Goal: Task Accomplishment & Management: Manage account settings

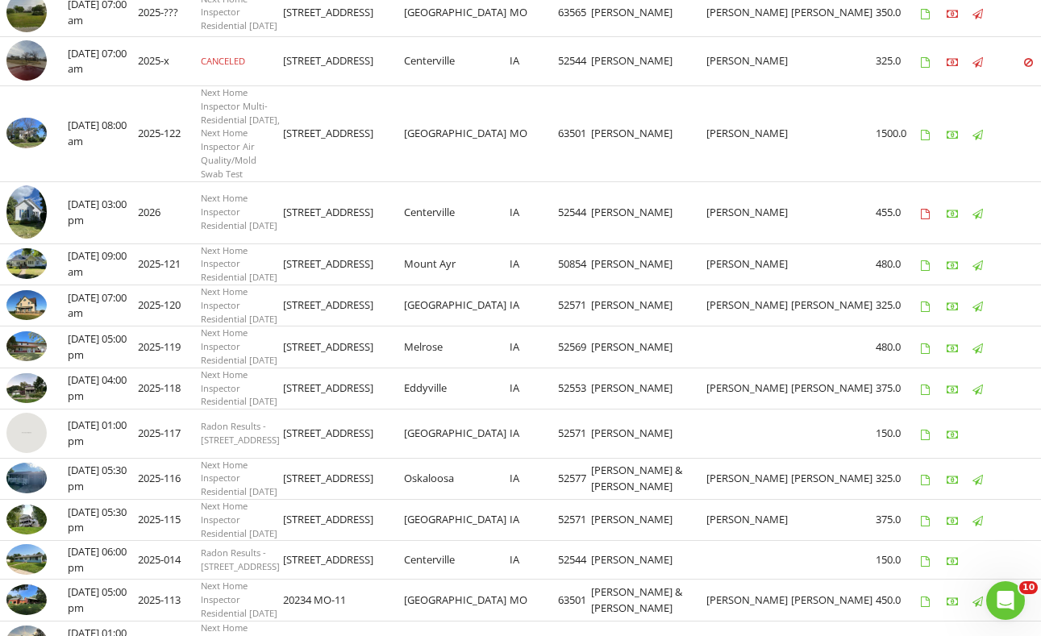
scroll to position [608, 0]
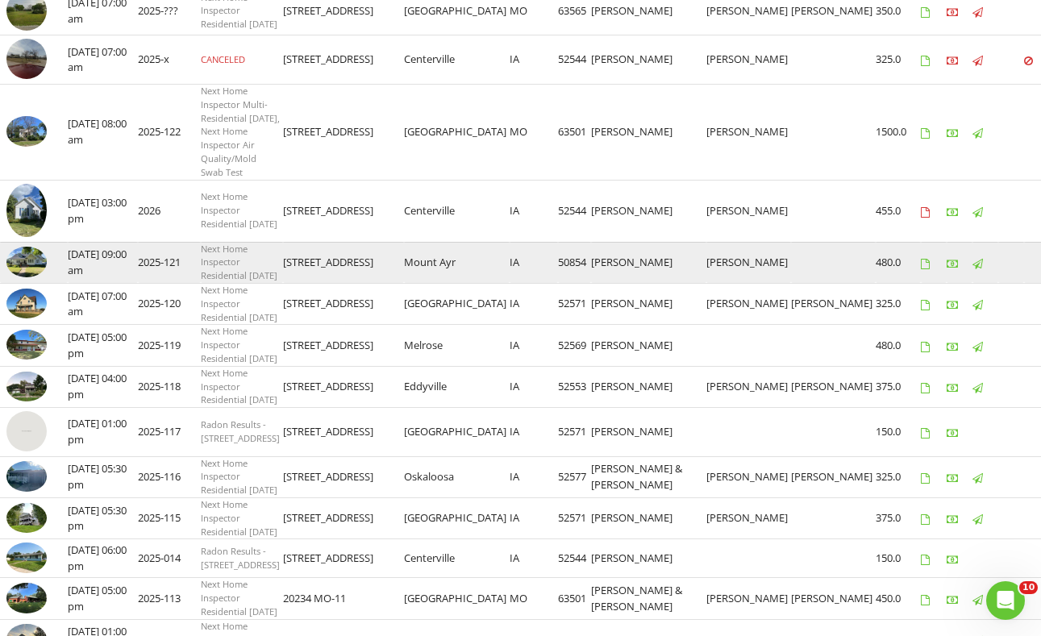
click at [31, 277] on img at bounding box center [26, 262] width 40 height 30
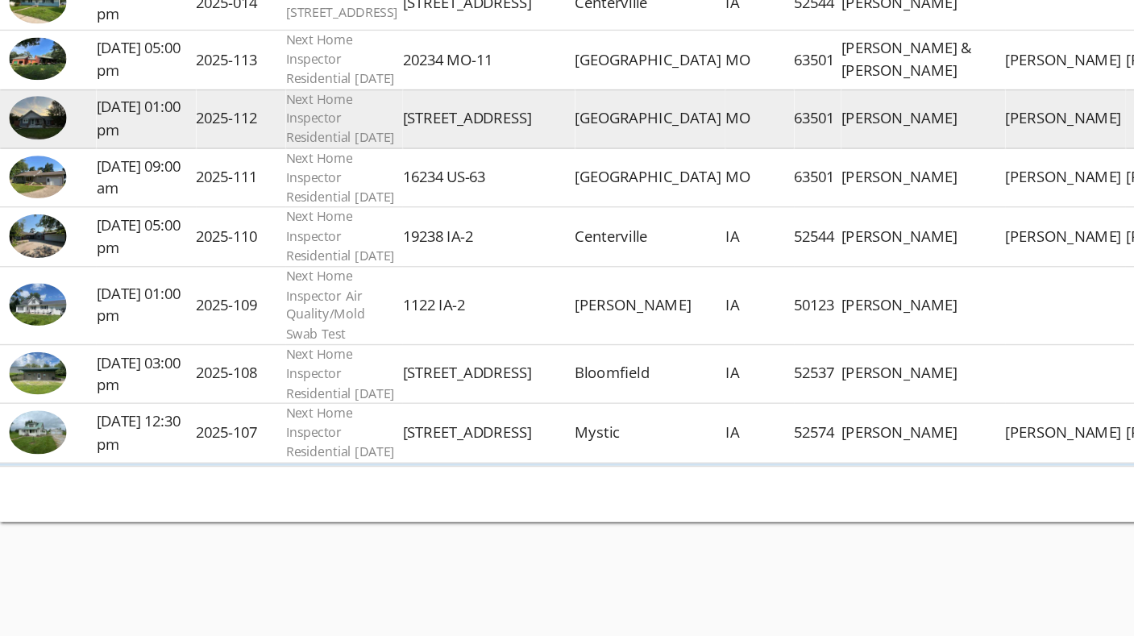
scroll to position [1254, 0]
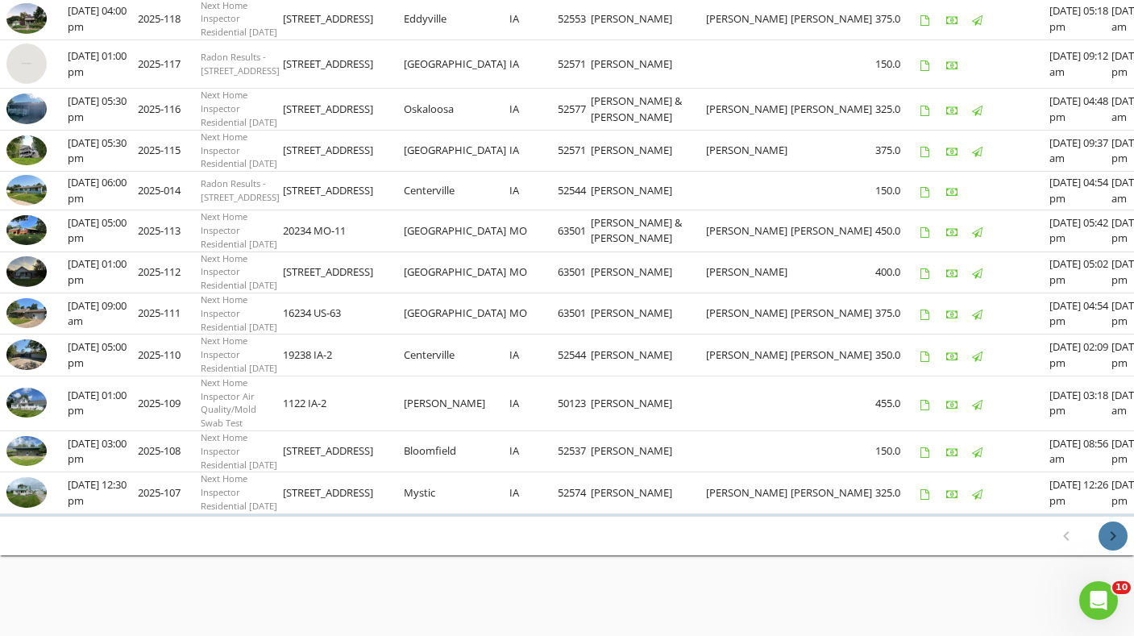
click at [1114, 534] on icon "chevron_right" at bounding box center [1113, 535] width 19 height 19
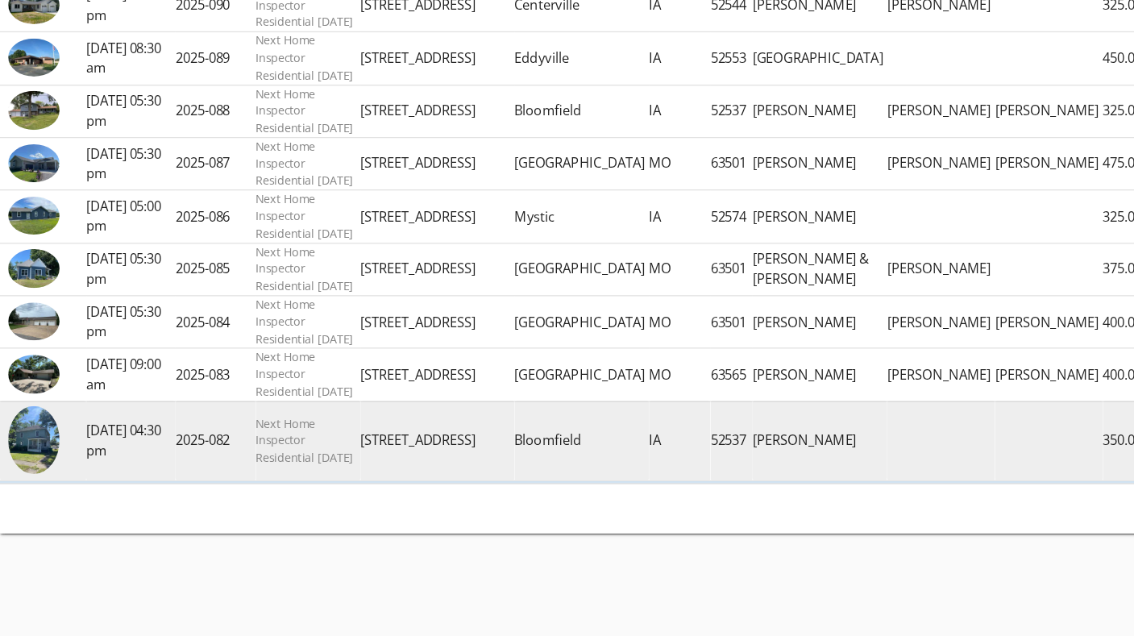
scroll to position [1127, 0]
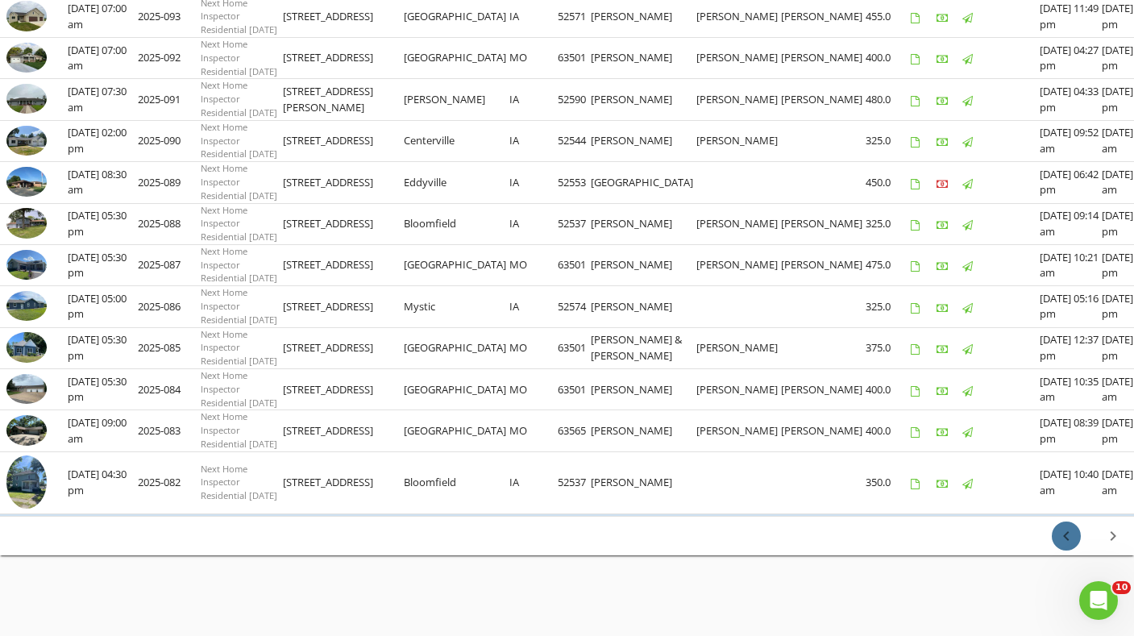
drag, startPoint x: 1063, startPoint y: 543, endPoint x: 1114, endPoint y: 529, distance: 53.6
click at [1113, 529] on div "26-50 of 51 chevron_left chevron_right" at bounding box center [1090, 536] width 89 height 39
click at [1115, 543] on icon "chevron_right" at bounding box center [1113, 535] width 19 height 19
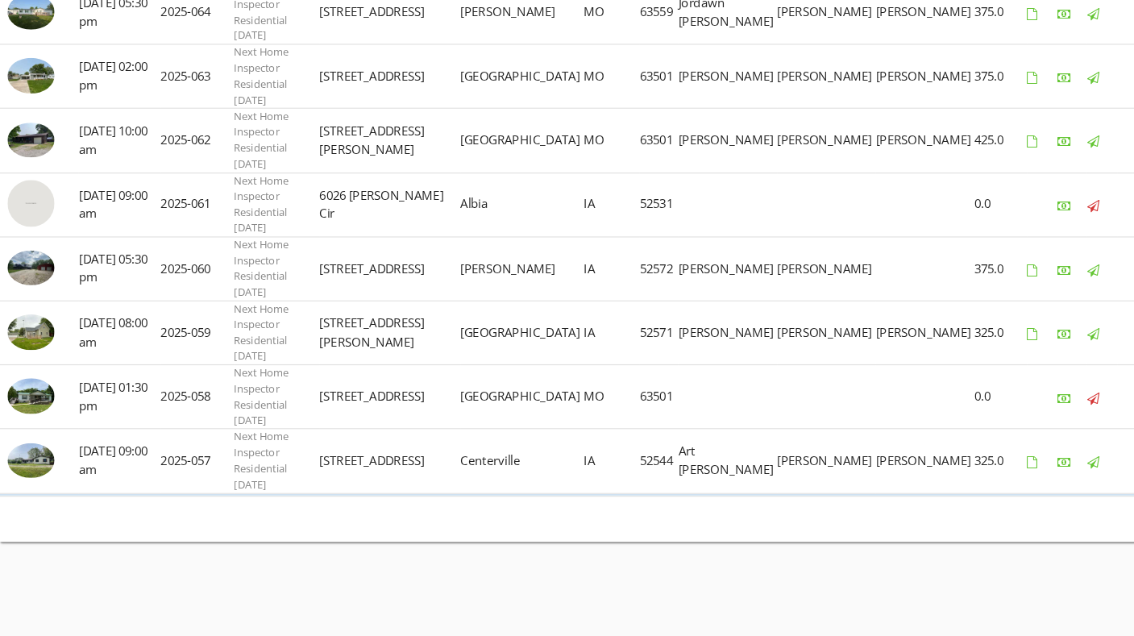
scroll to position [1173, 0]
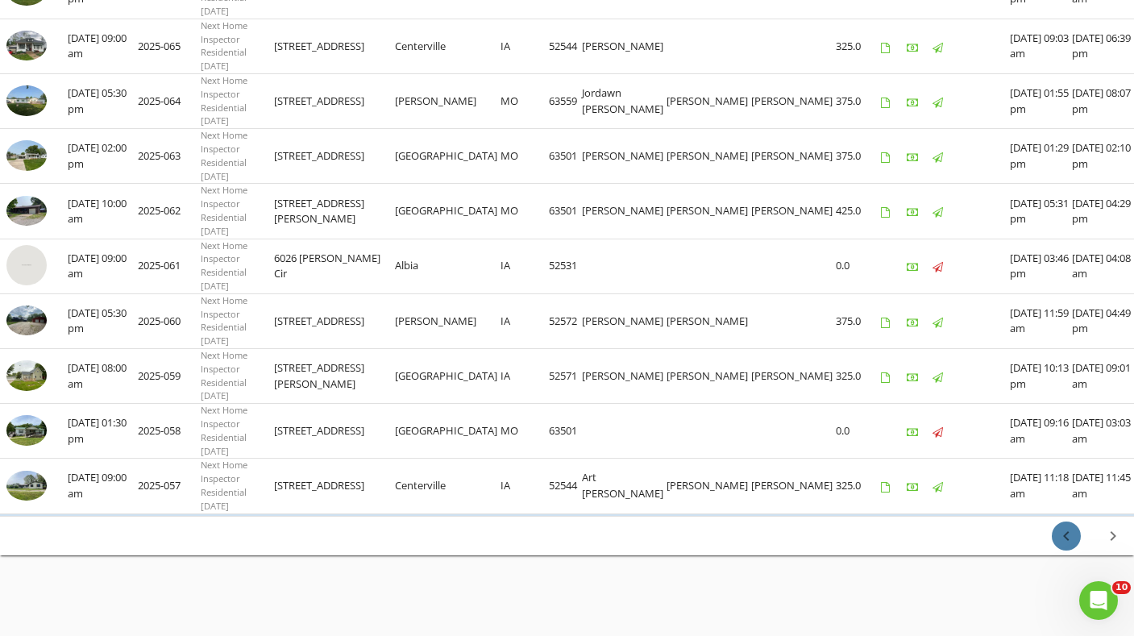
click at [1068, 539] on icon "chevron_left" at bounding box center [1066, 535] width 19 height 19
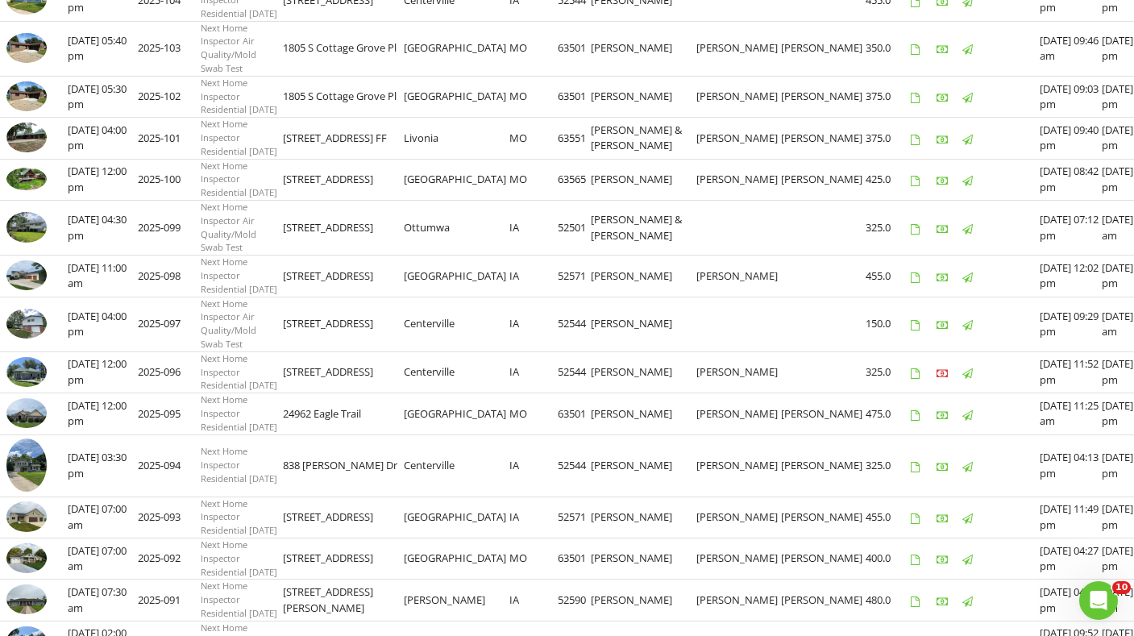
click at [1070, 539] on tbody "check_box_outline_blank 08/07/2025 05:30 pm 2025-106 Next Home Inspector Reside…" at bounding box center [597, 456] width 1195 height 1115
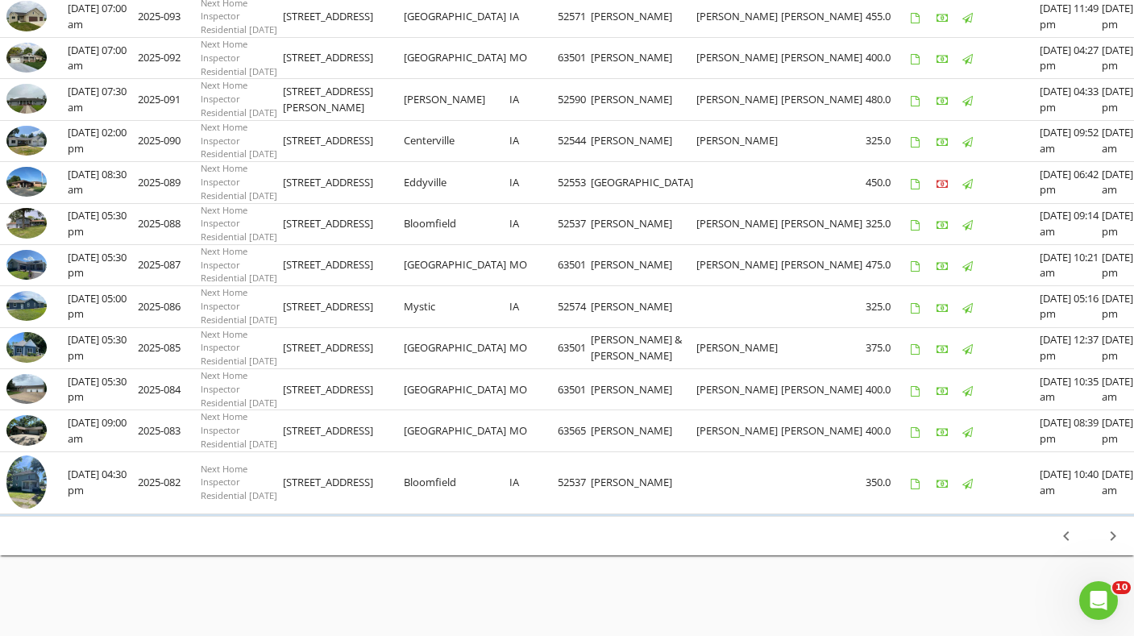
scroll to position [1129, 0]
click at [1055, 543] on button "chevron_left" at bounding box center [1066, 536] width 29 height 29
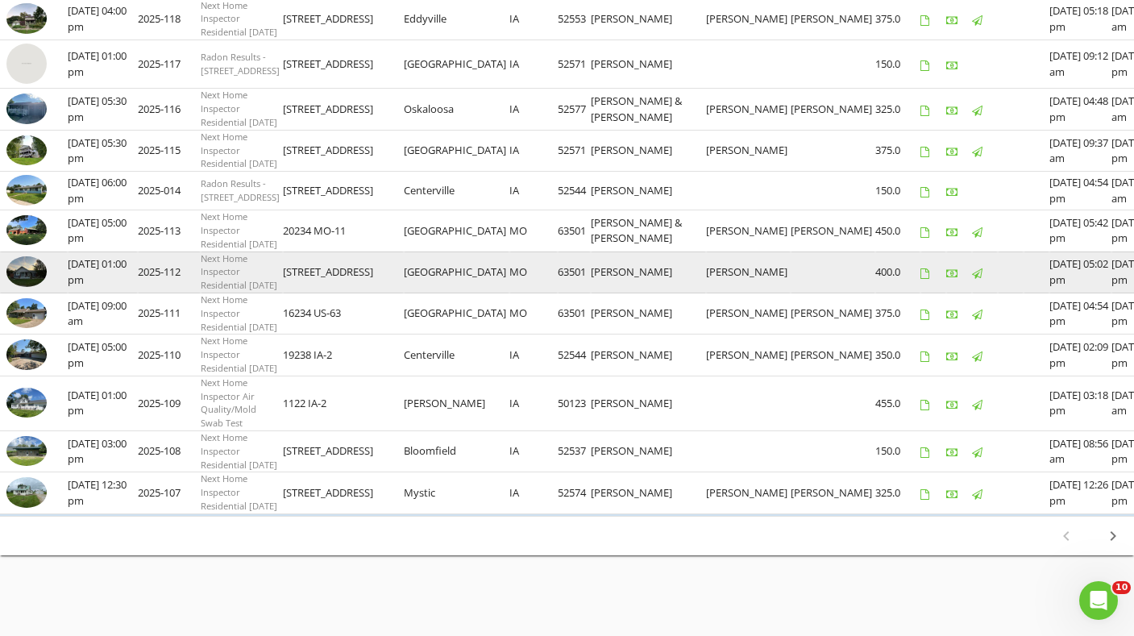
scroll to position [1254, 0]
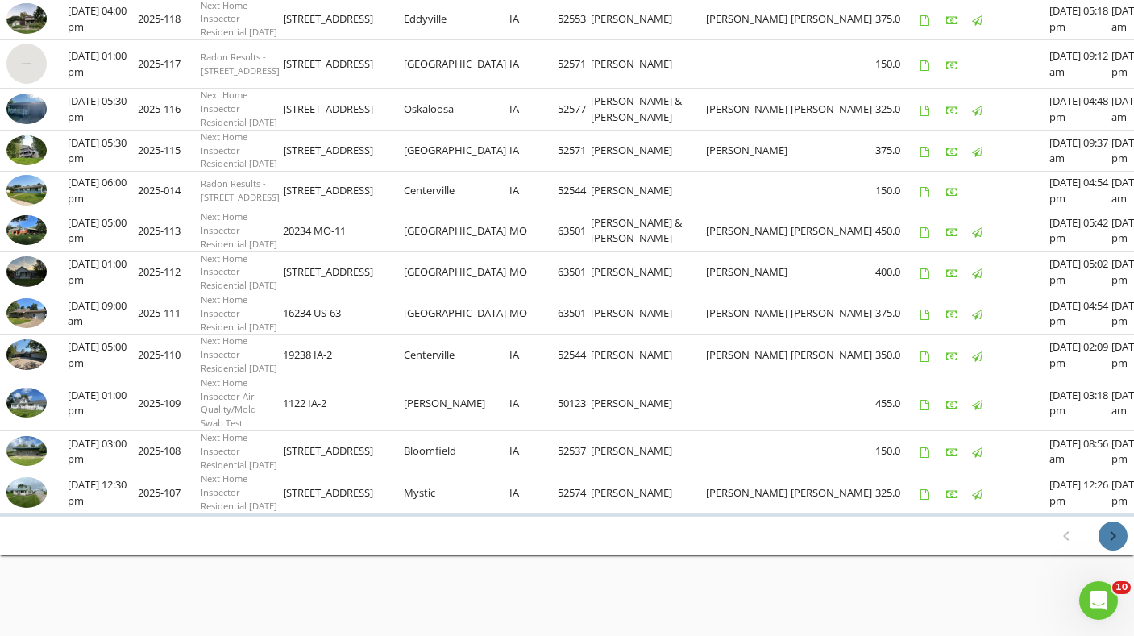
click at [1105, 536] on icon "chevron_right" at bounding box center [1113, 535] width 19 height 19
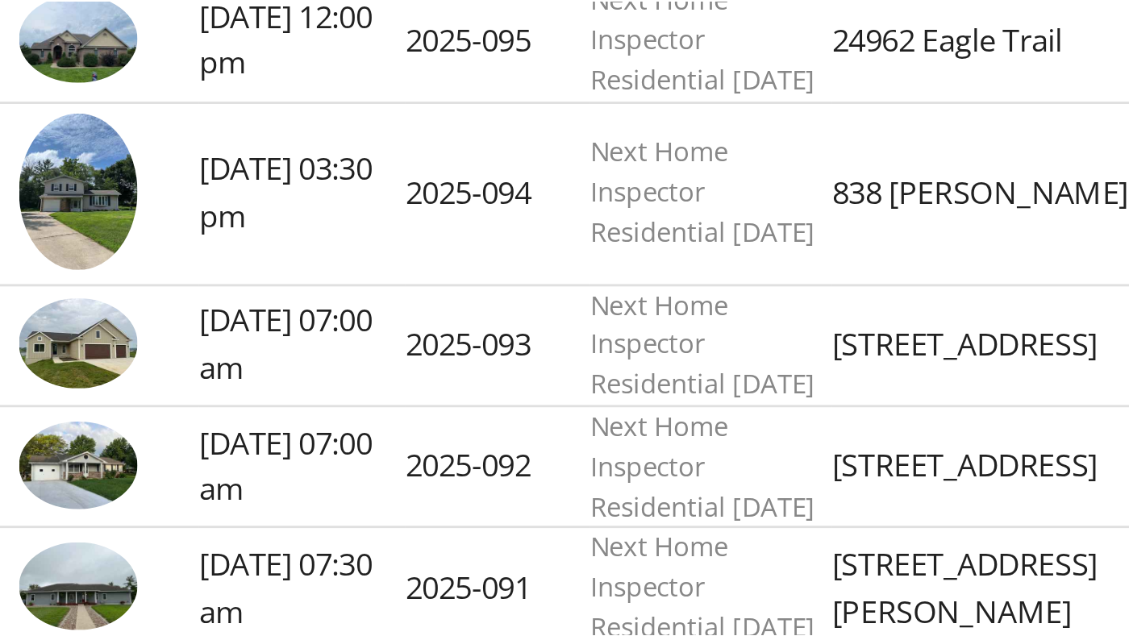
scroll to position [359, 0]
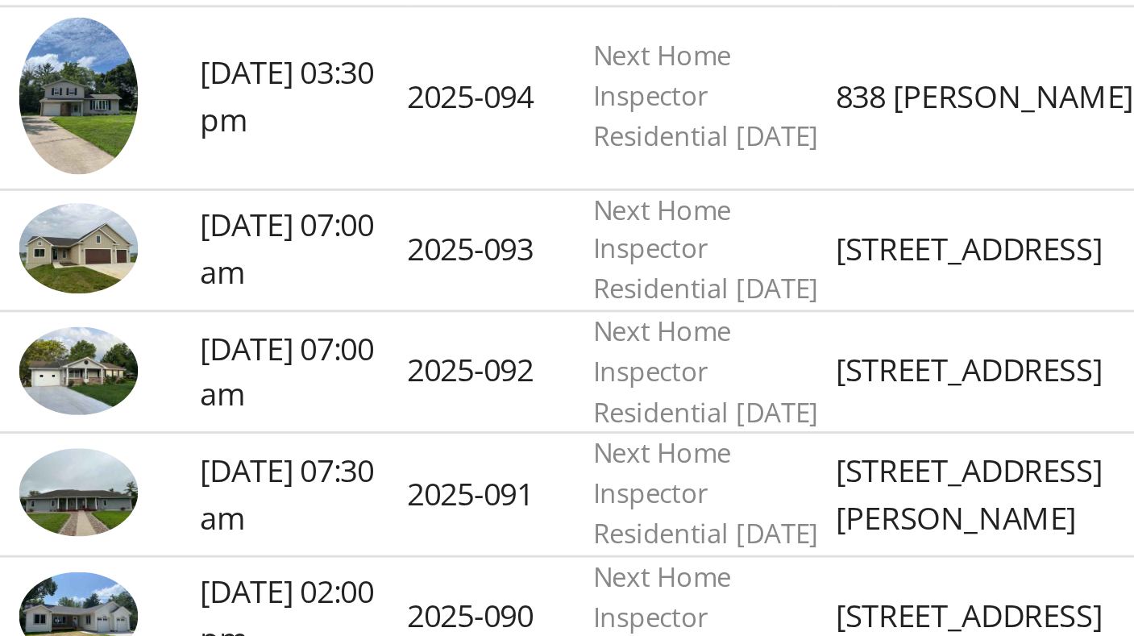
click at [40, 375] on img at bounding box center [26, 360] width 40 height 30
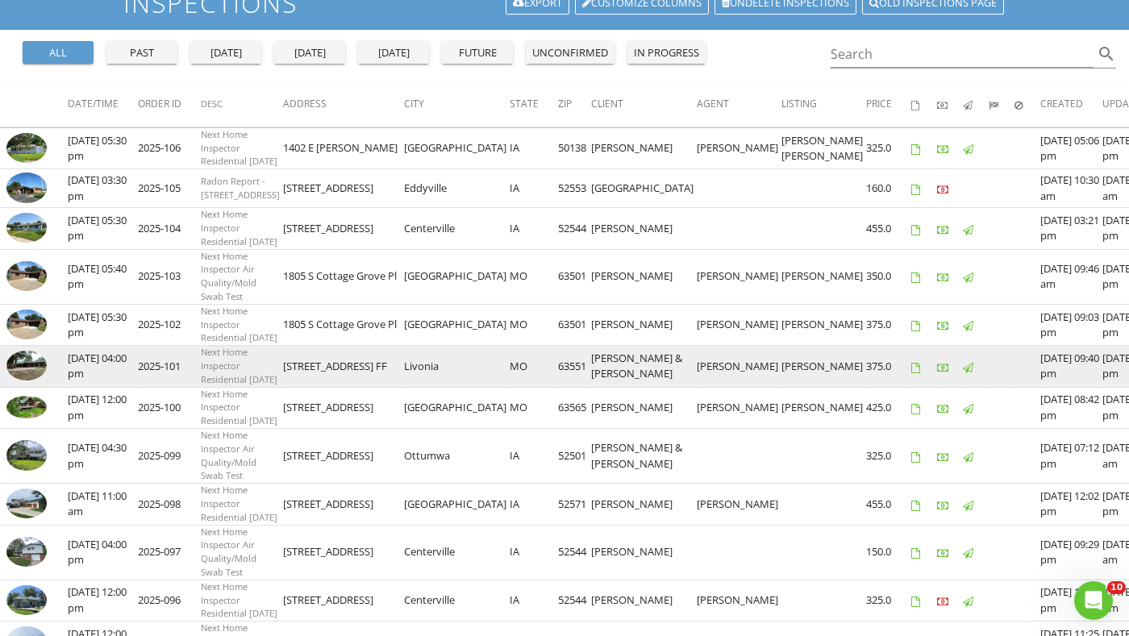
scroll to position [129, 0]
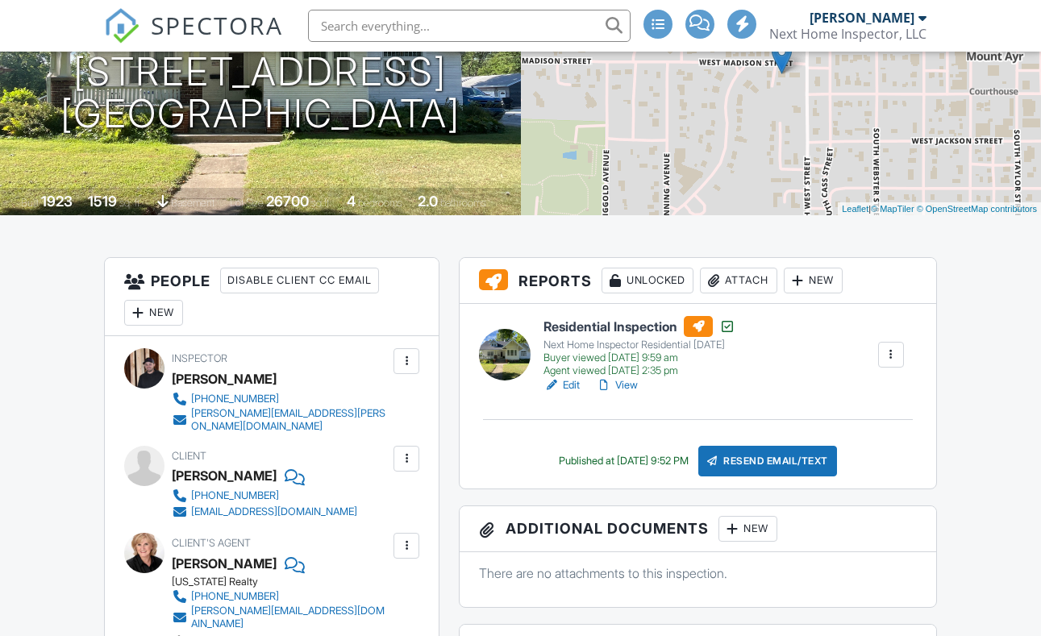
scroll to position [228, 0]
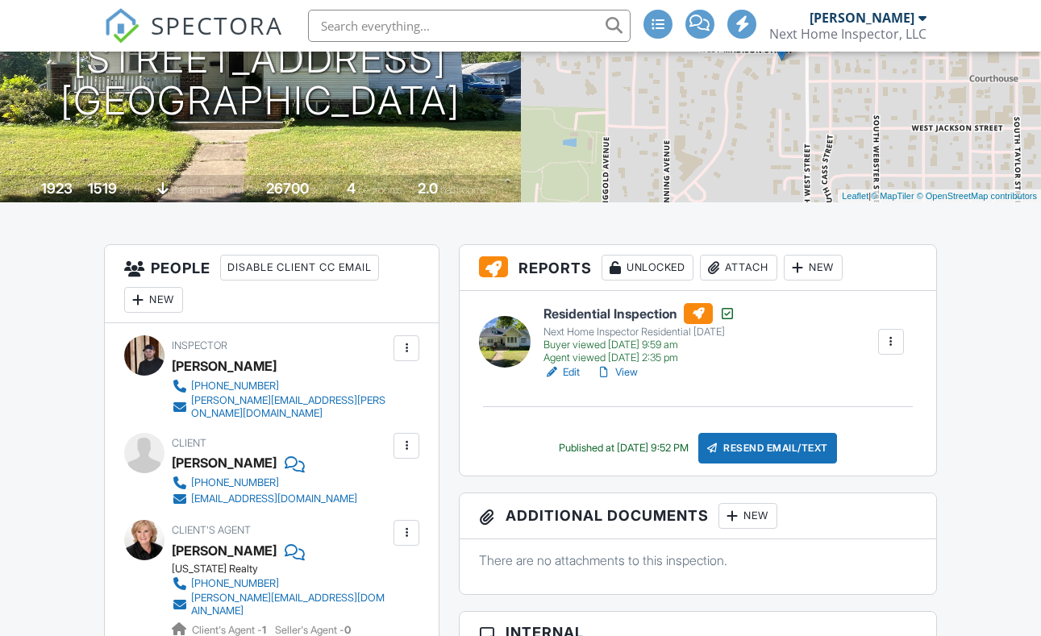
click at [731, 281] on div "Attach" at bounding box center [738, 268] width 77 height 26
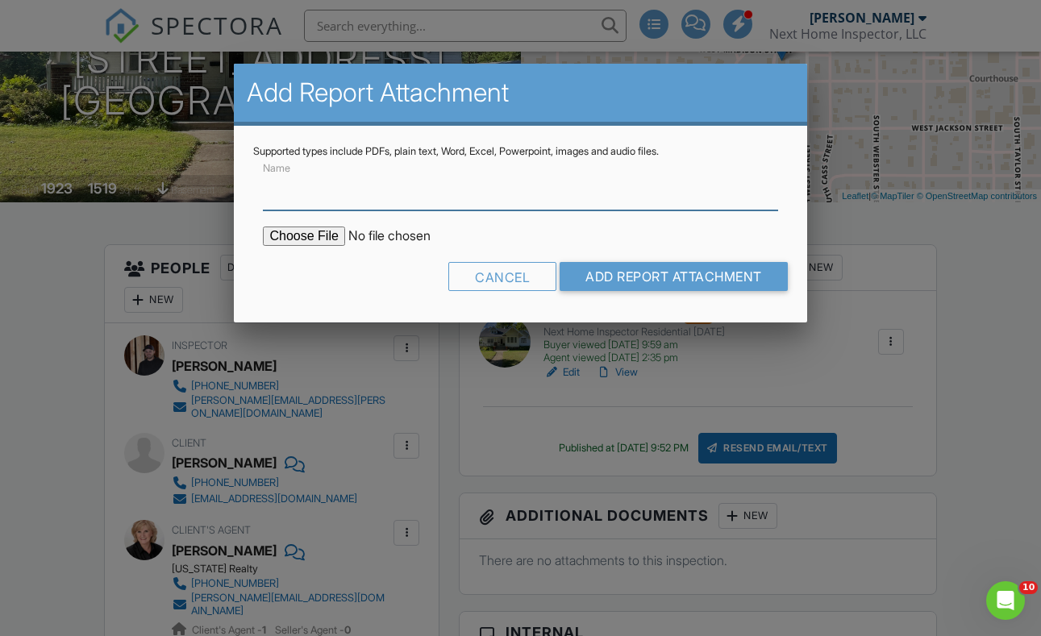
scroll to position [0, 0]
paste input "Radon Results - [STREET_ADDRESS]"
type input "Radon Results - [STREET_ADDRESS]"
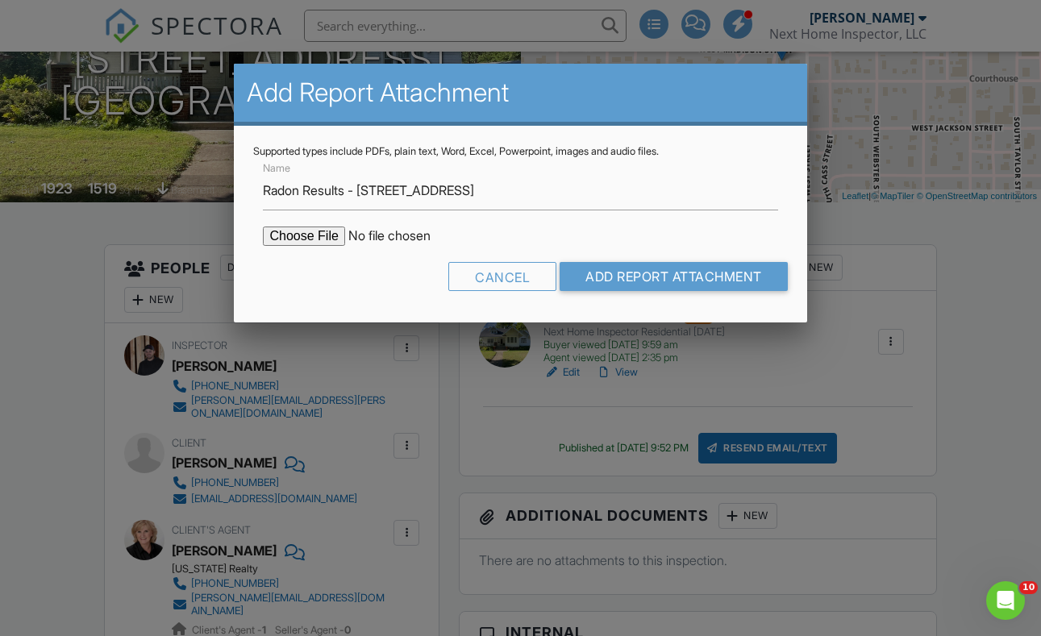
click at [326, 237] on input "file" at bounding box center [400, 236] width 274 height 19
type input "C:\fakepath\Radon Results - 603 W Madison.pdf"
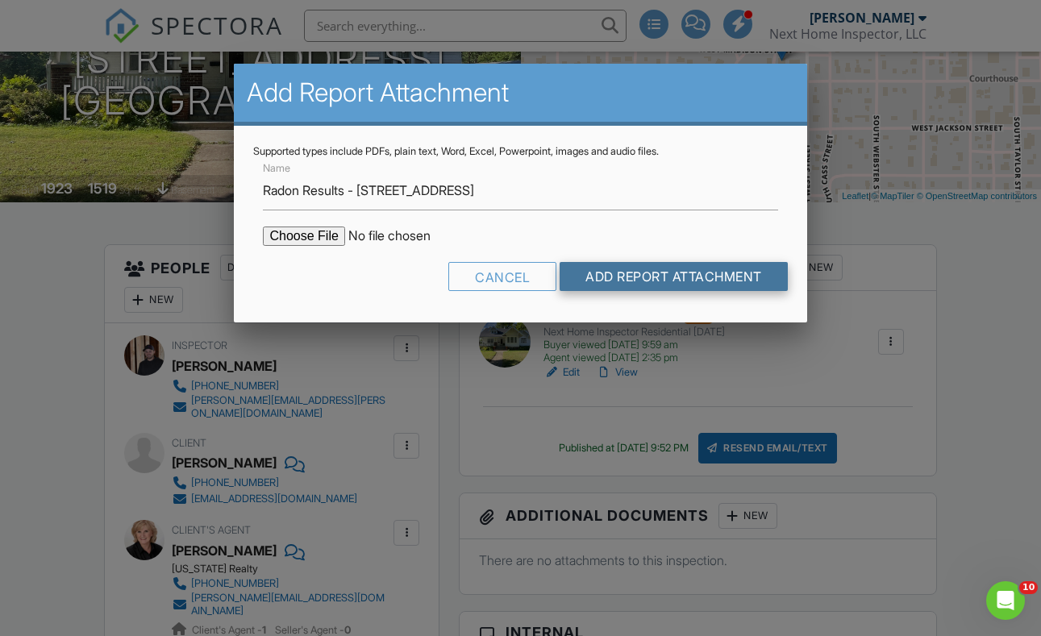
click at [613, 283] on input "Add Report Attachment" at bounding box center [673, 276] width 228 height 29
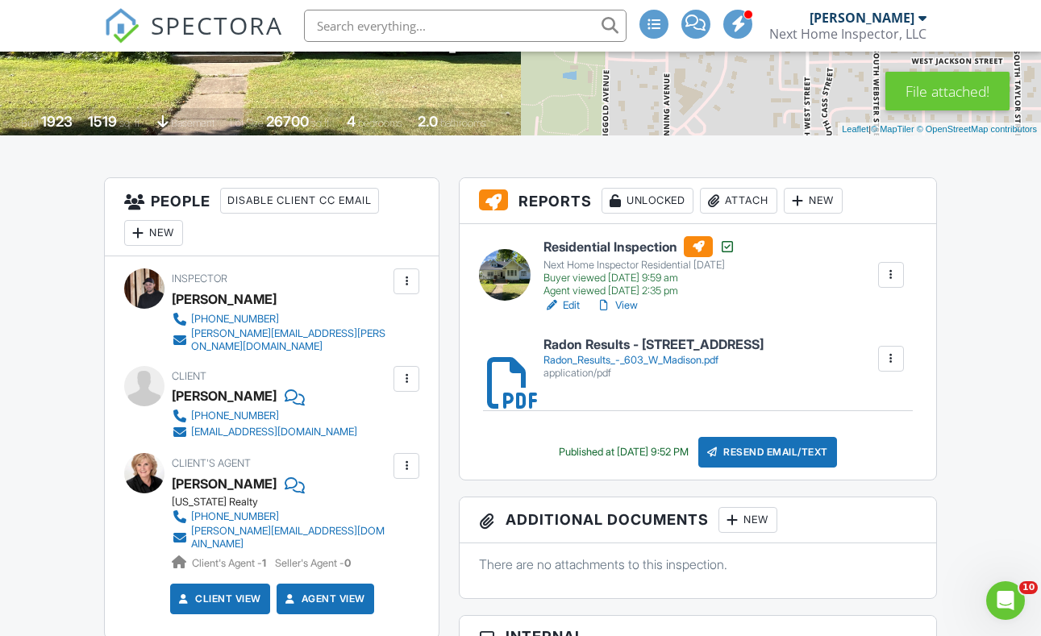
click at [747, 468] on div "Resend Email/Text" at bounding box center [767, 452] width 139 height 31
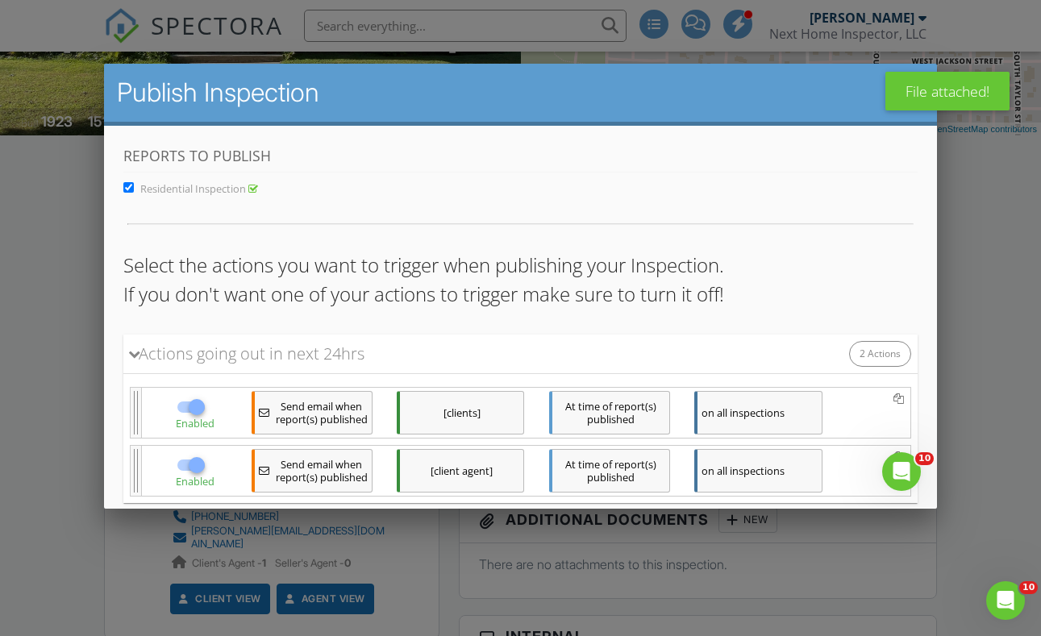
scroll to position [97, 0]
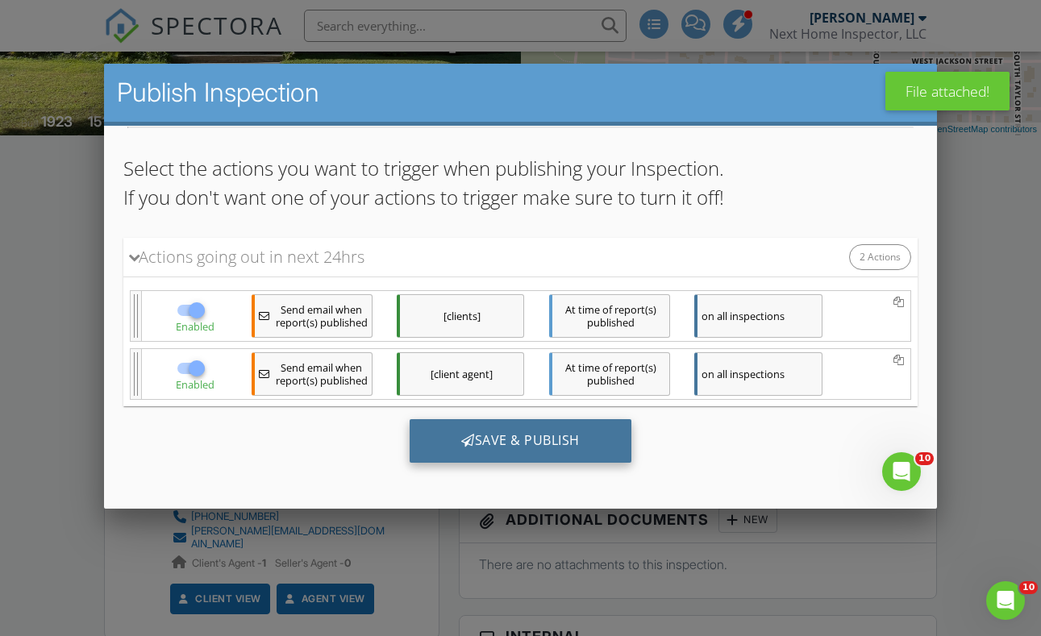
click at [574, 434] on div "Save & Publish" at bounding box center [521, 440] width 222 height 44
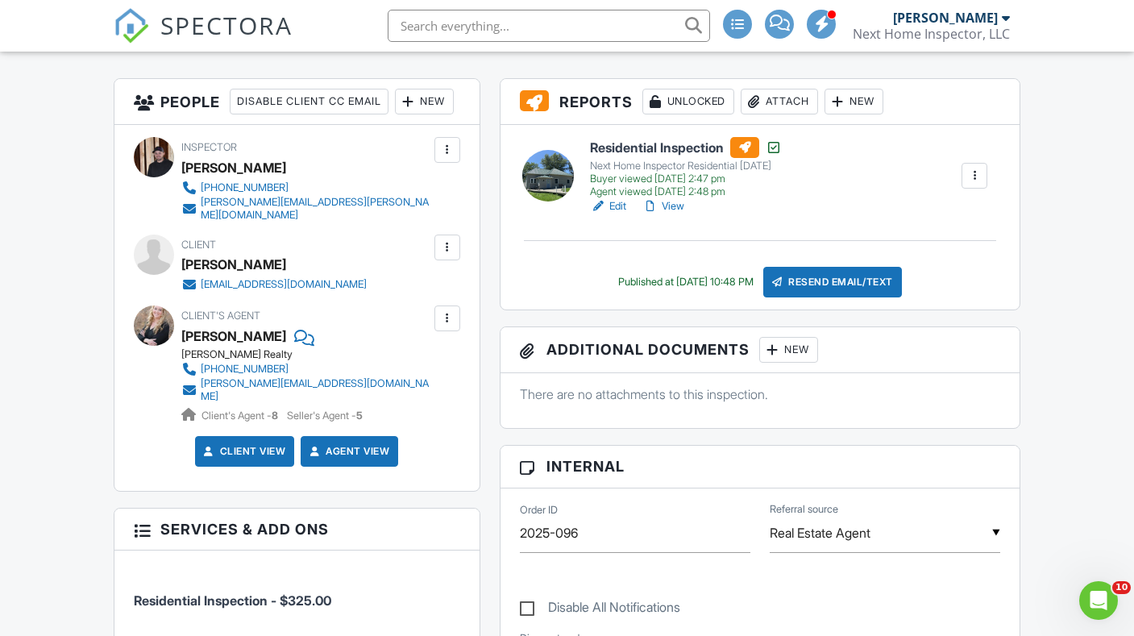
drag, startPoint x: 312, startPoint y: 289, endPoint x: 185, endPoint y: 285, distance: 126.7
click at [185, 277] on div "Cynthia Greenwood" at bounding box center [280, 264] width 198 height 24
copy div "Cynthia Greenwood"
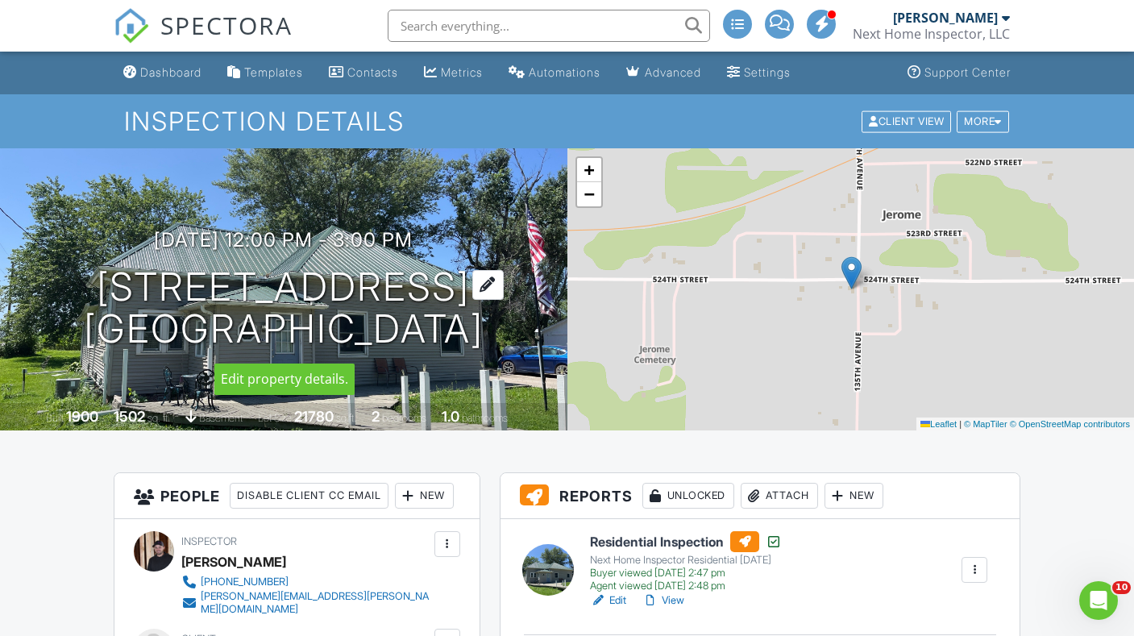
drag, startPoint x: 133, startPoint y: 272, endPoint x: 495, endPoint y: 328, distance: 366.2
click at [484, 328] on h1 "13479 524th St Centerville, IA 52544" at bounding box center [284, 308] width 400 height 85
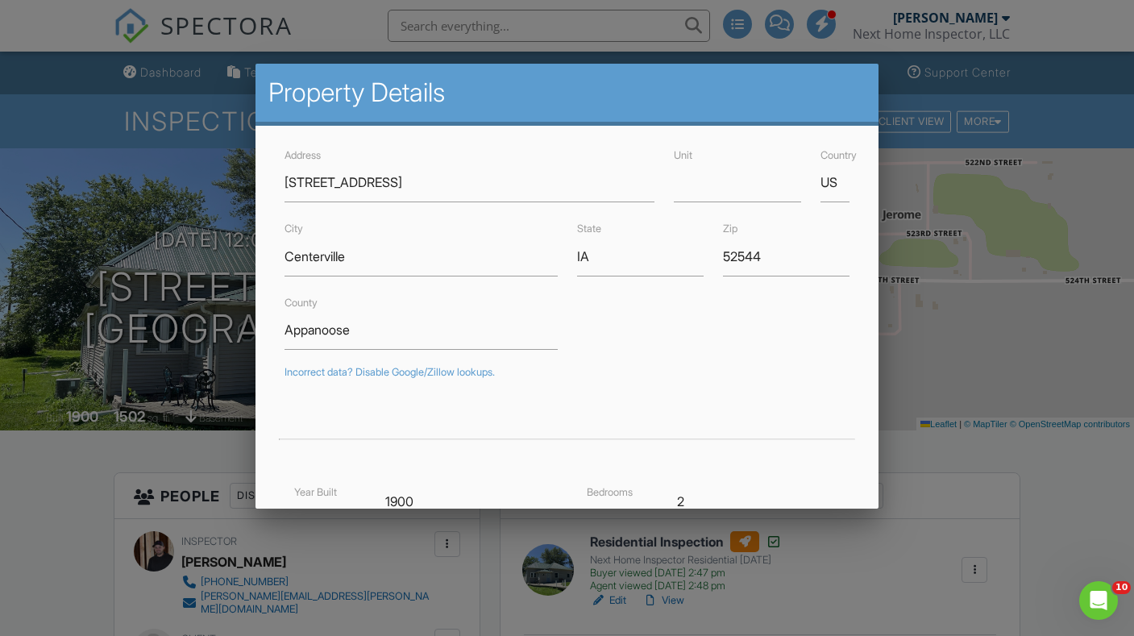
click at [219, 227] on div at bounding box center [567, 316] width 1134 height 795
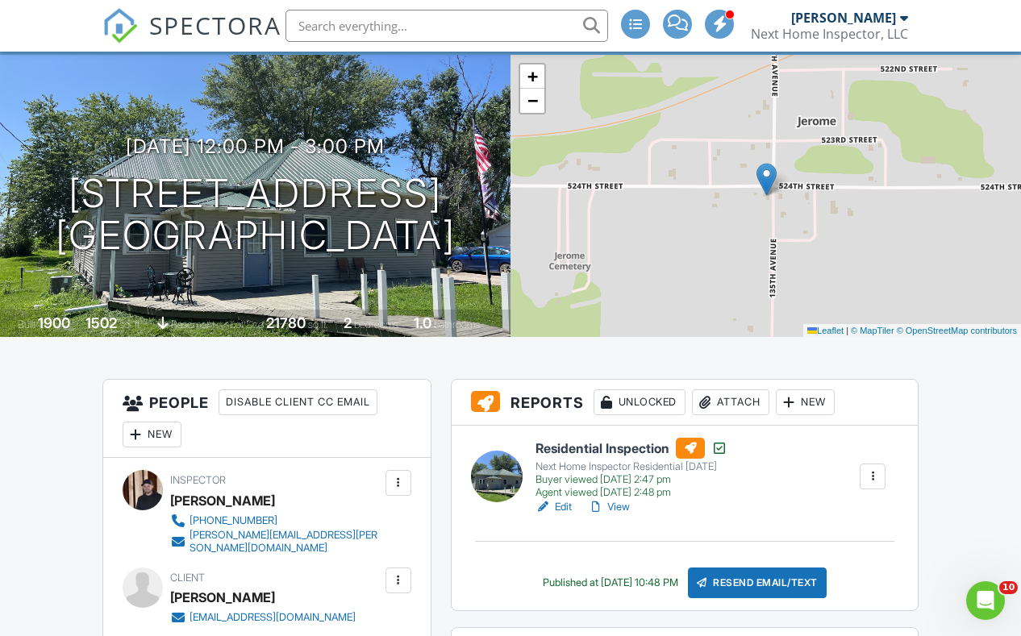
scroll to position [127, 0]
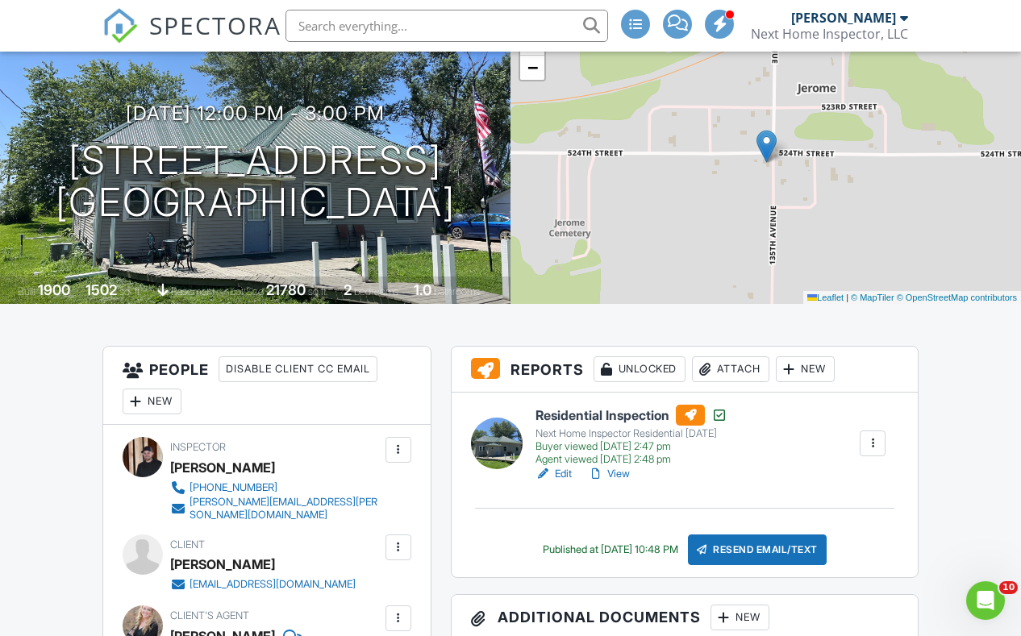
click at [716, 393] on h3 "Reports Unlocked Attach New" at bounding box center [684, 370] width 467 height 46
click at [712, 377] on div at bounding box center [705, 369] width 16 height 16
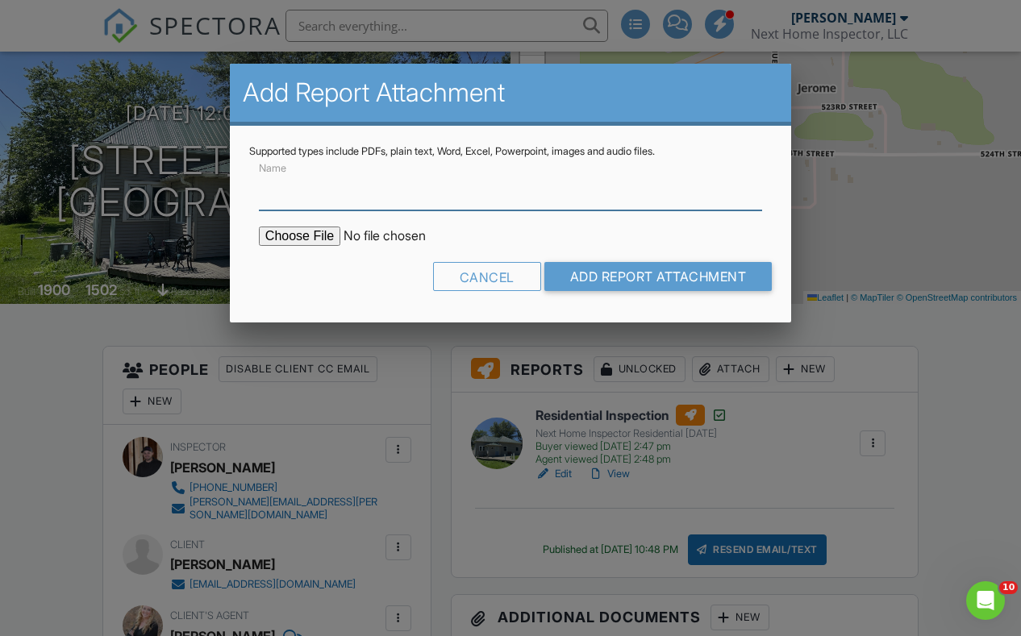
paste input "13479 524th St -Reinspection"
click at [361, 189] on input "13479 524th St -Reinspection" at bounding box center [510, 191] width 503 height 40
type input "13479 524th St - Reinspection"
click at [308, 241] on input "file" at bounding box center [396, 236] width 274 height 19
type input "C:\fakepath\13479 524th St - Reinspection.pdf"
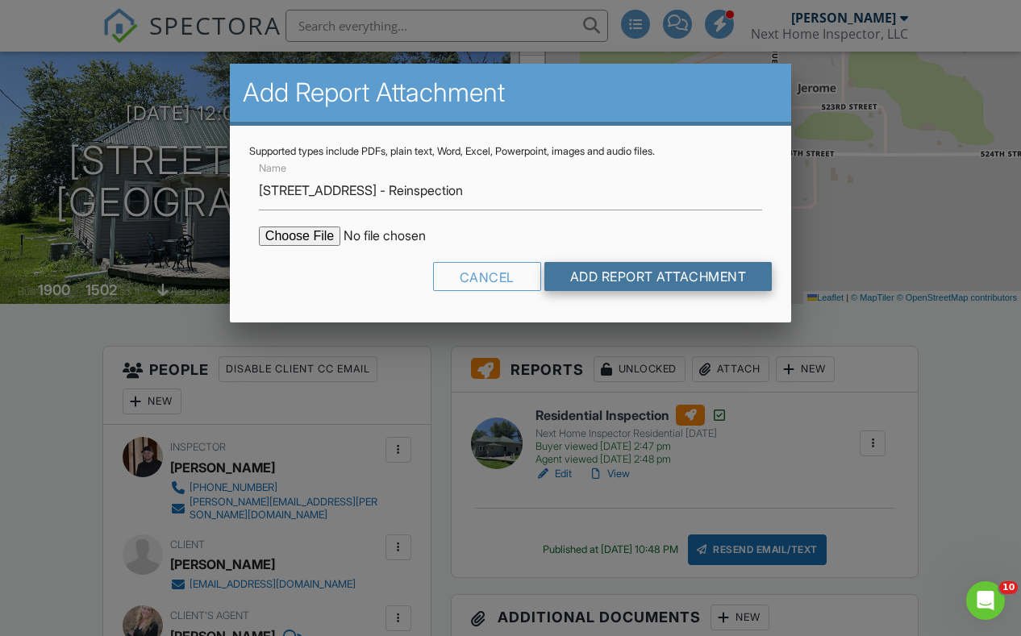
click at [589, 280] on input "Add Report Attachment" at bounding box center [658, 276] width 228 height 29
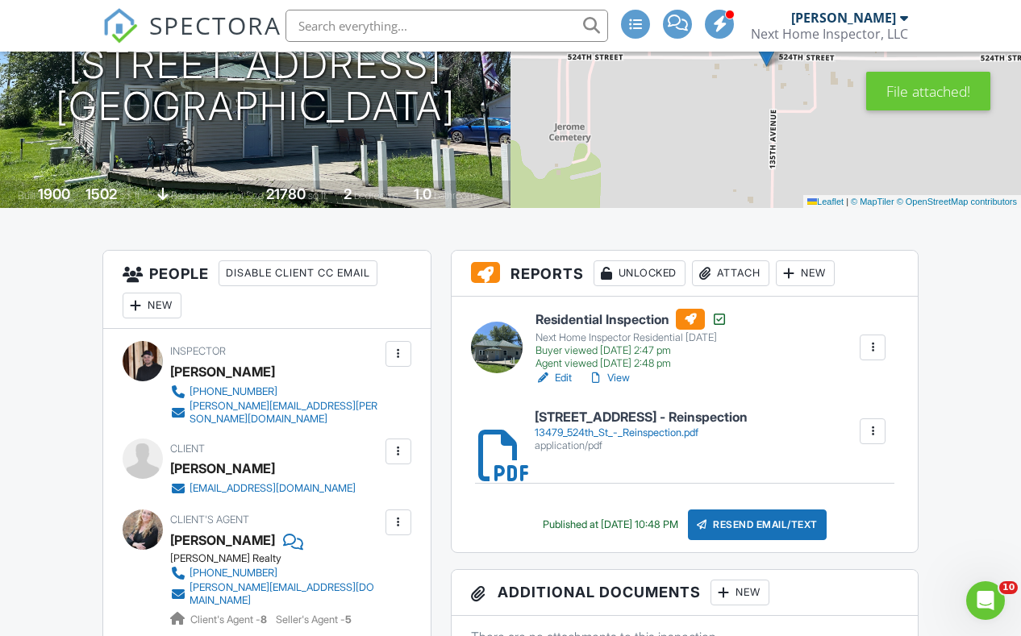
scroll to position [247, 0]
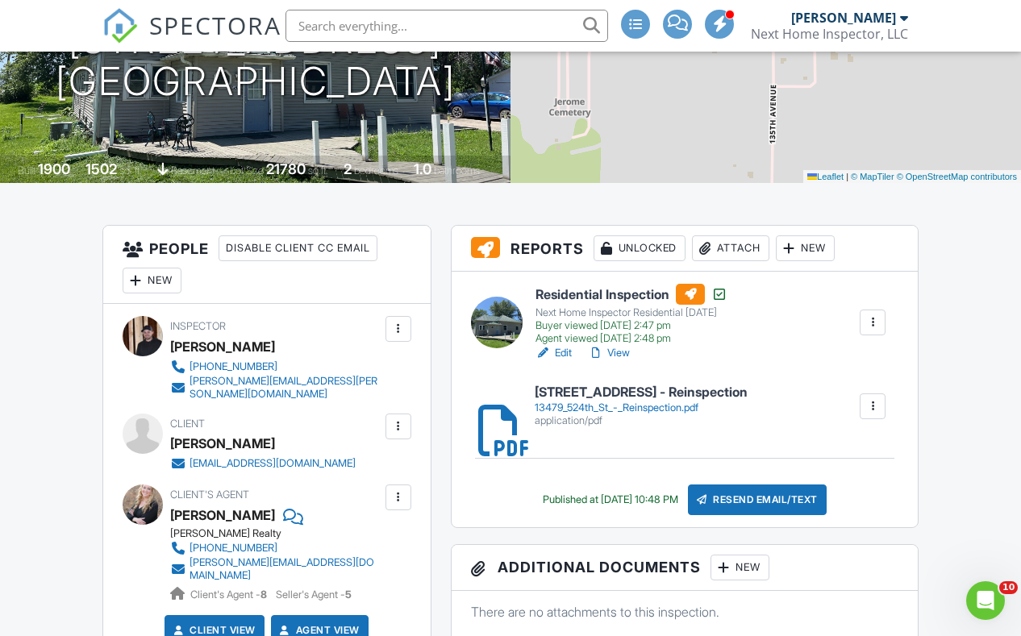
click at [745, 513] on div "Resend Email/Text" at bounding box center [757, 500] width 139 height 31
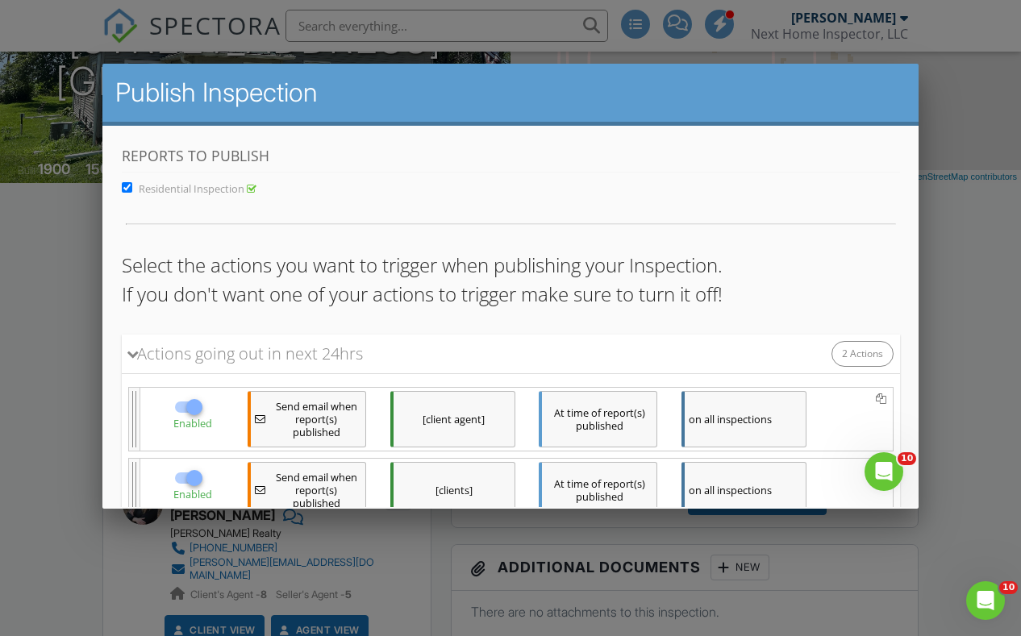
scroll to position [123, 0]
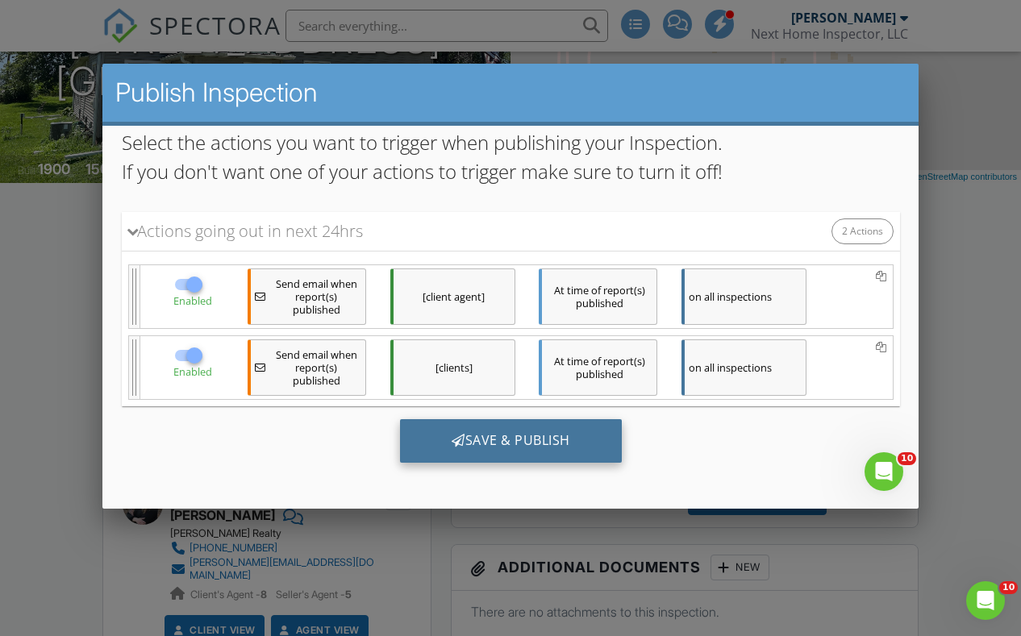
click at [501, 450] on div "Save & Publish" at bounding box center [510, 440] width 222 height 44
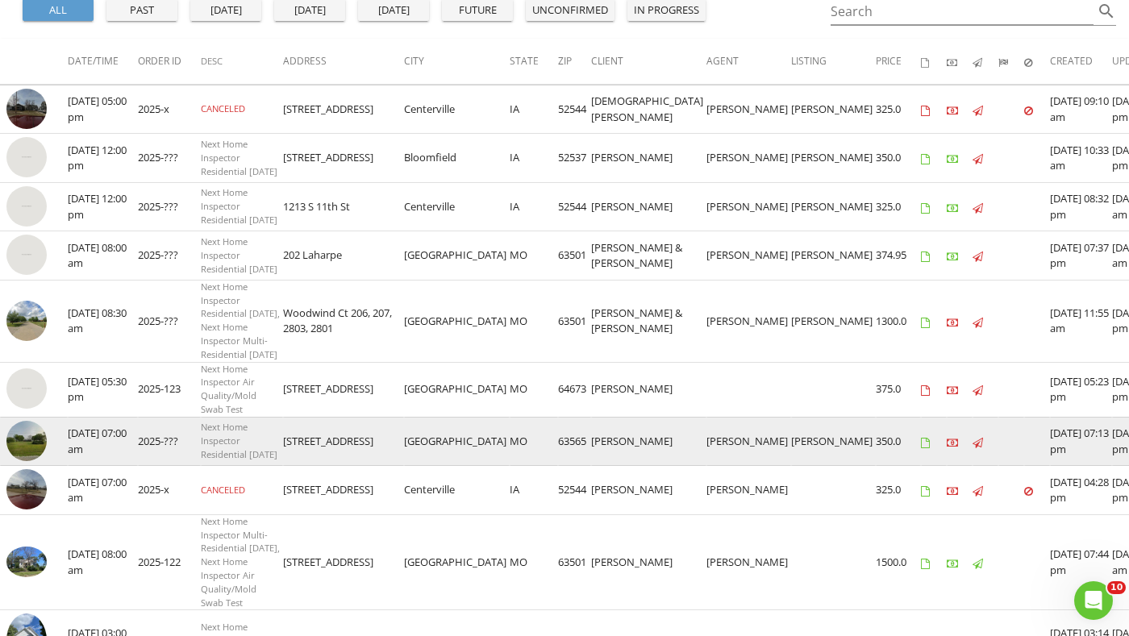
scroll to position [156, 0]
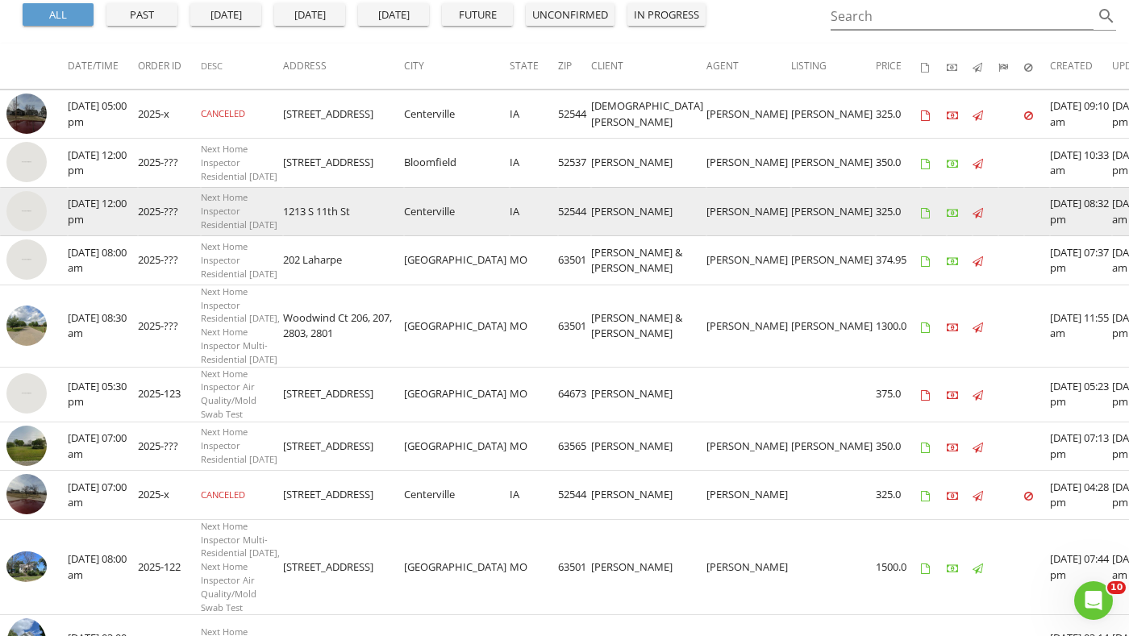
click at [19, 218] on img at bounding box center [26, 211] width 40 height 40
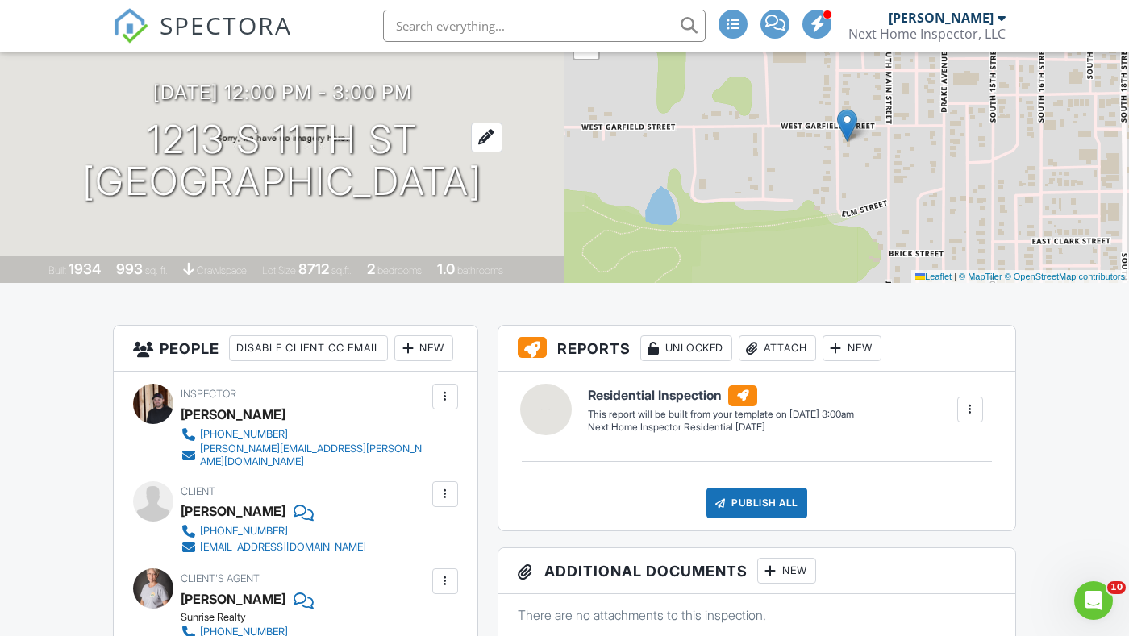
scroll to position [135, 0]
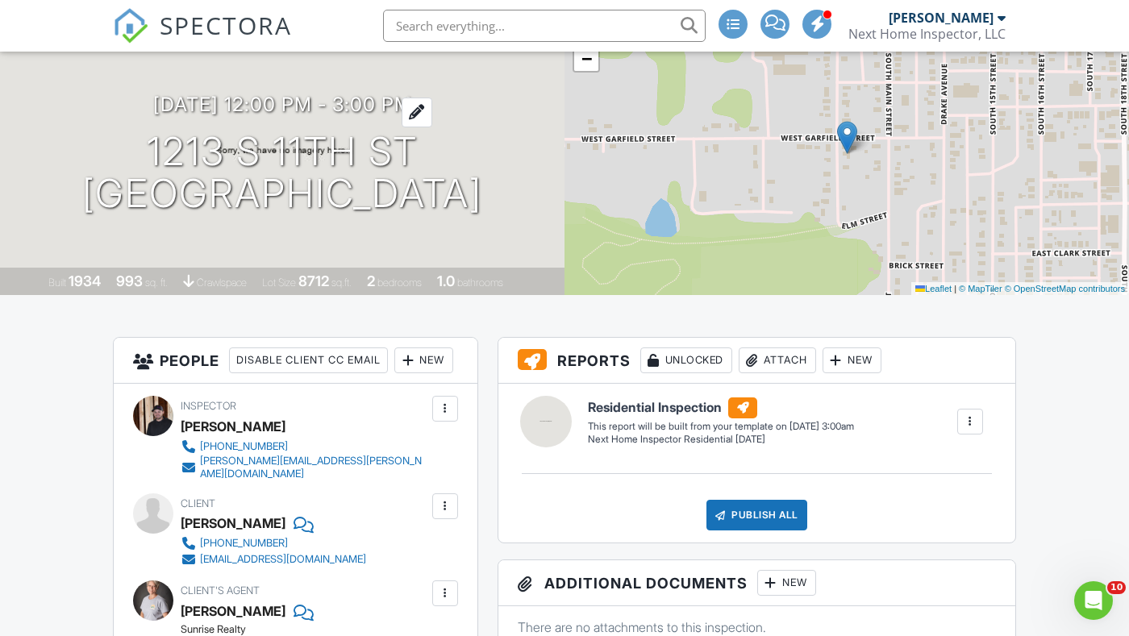
click at [385, 101] on h3 "09/03/2025 12:00 pm - 3:00 pm" at bounding box center [282, 105] width 259 height 22
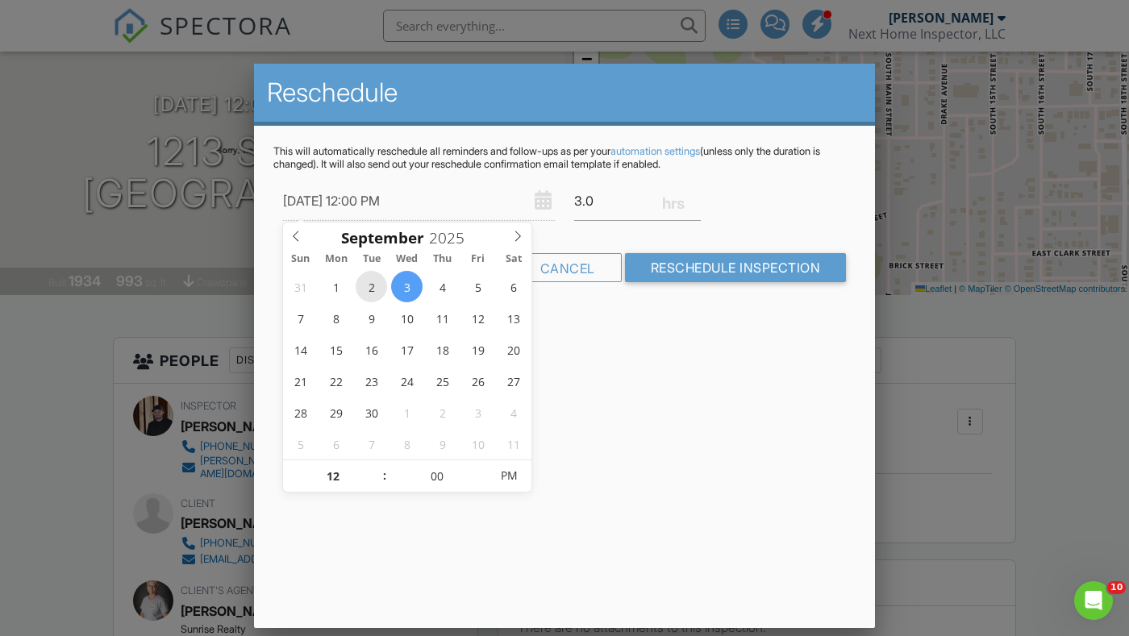
type input "[DATE] 12:00 PM"
click at [533, 517] on div "Reschedule This will automatically reschedule all reminders and follow-ups as p…" at bounding box center [564, 346] width 621 height 564
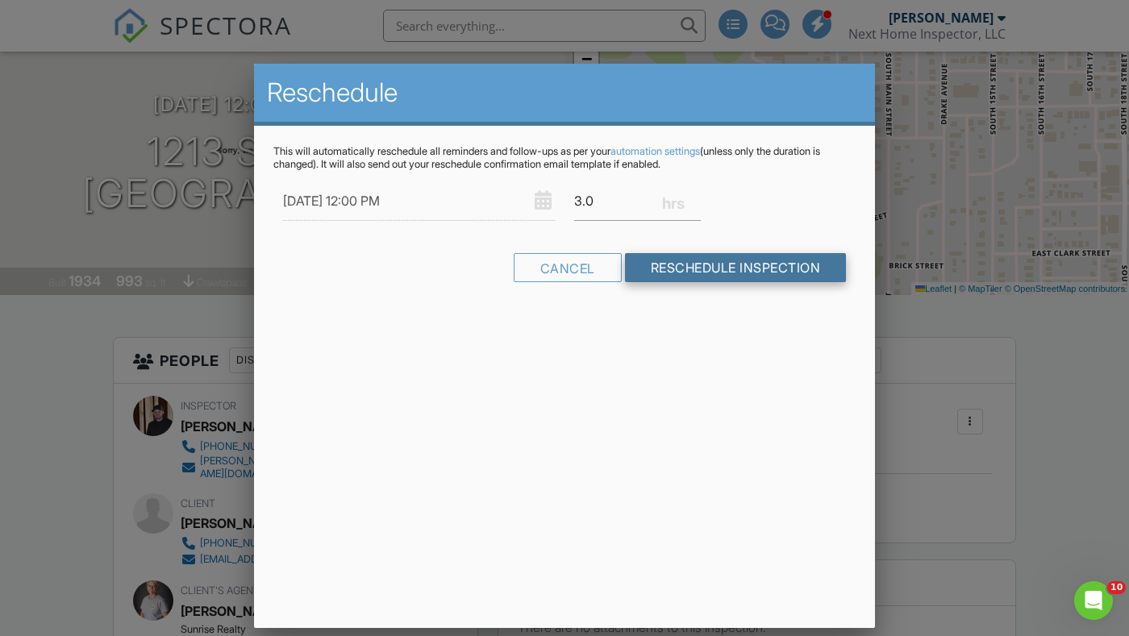
click at [662, 260] on input "Reschedule Inspection" at bounding box center [736, 267] width 222 height 29
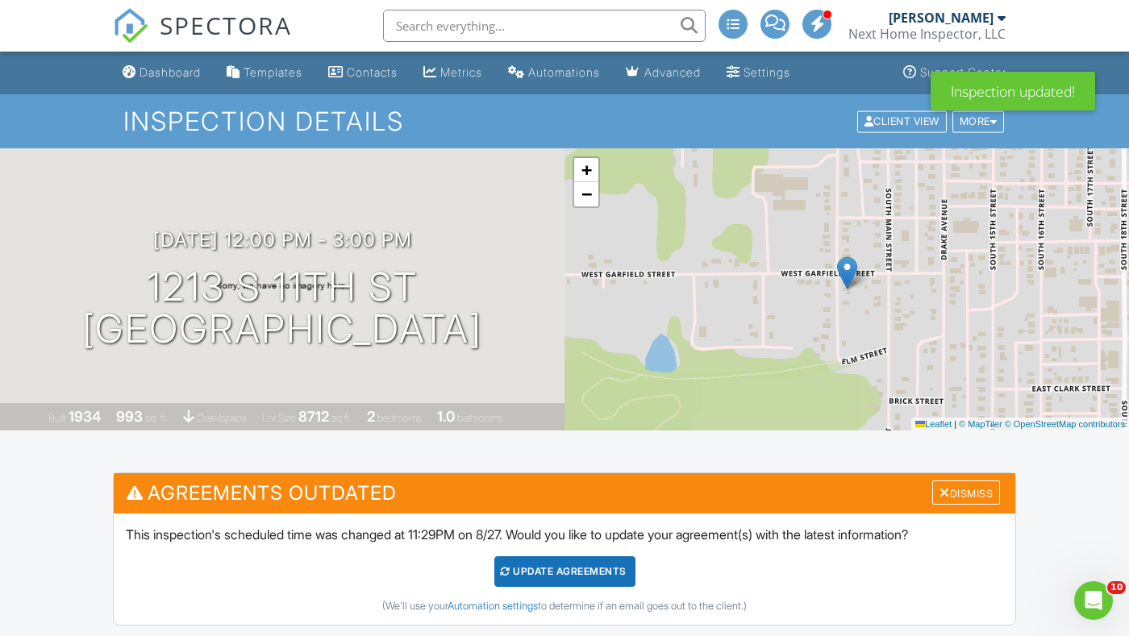
click at [507, 580] on div "Update Agreements" at bounding box center [564, 571] width 141 height 31
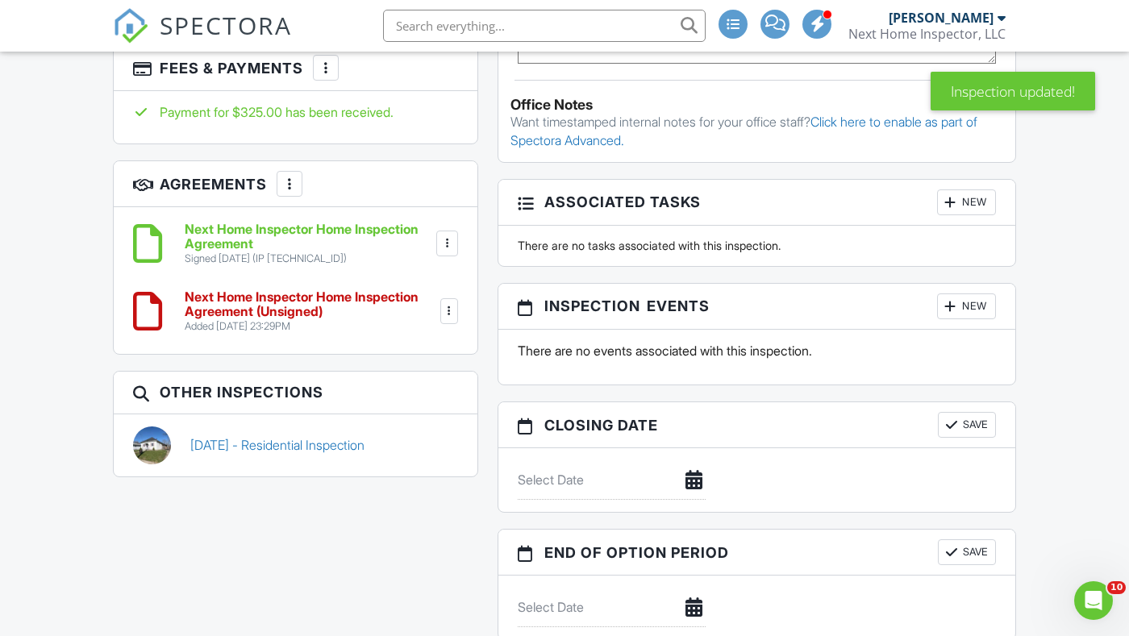
click at [447, 317] on div at bounding box center [449, 311] width 16 height 16
click at [409, 439] on li "Delete" at bounding box center [402, 436] width 92 height 40
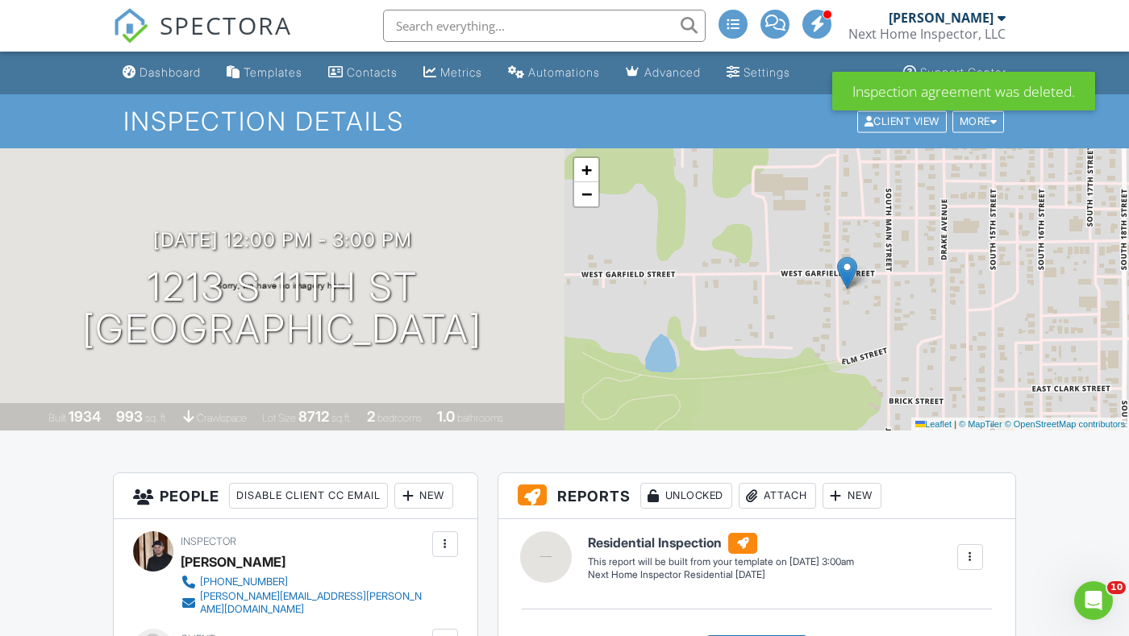
click at [938, 34] on div "Next Home Inspector, LLC" at bounding box center [926, 34] width 157 height 16
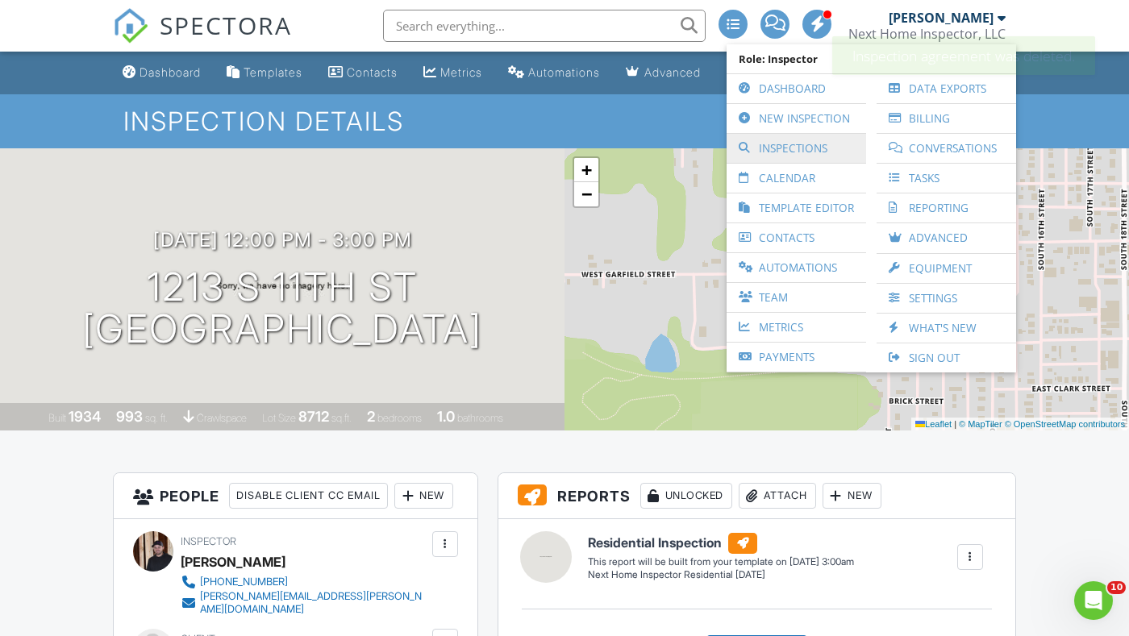
click at [776, 153] on link "Inspections" at bounding box center [795, 148] width 123 height 29
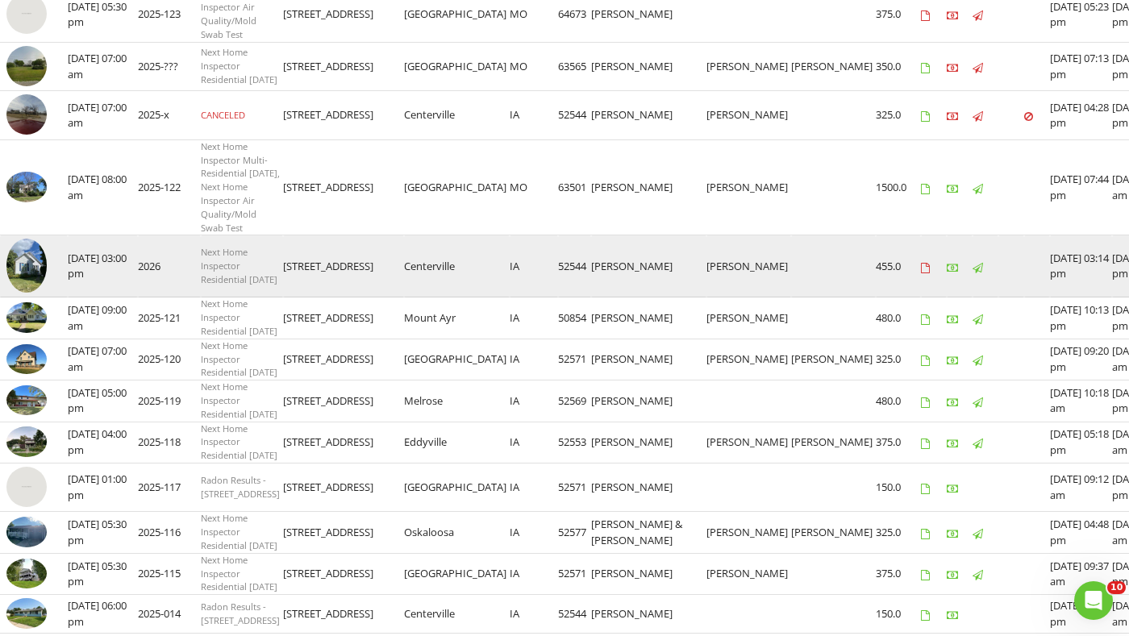
scroll to position [534, 0]
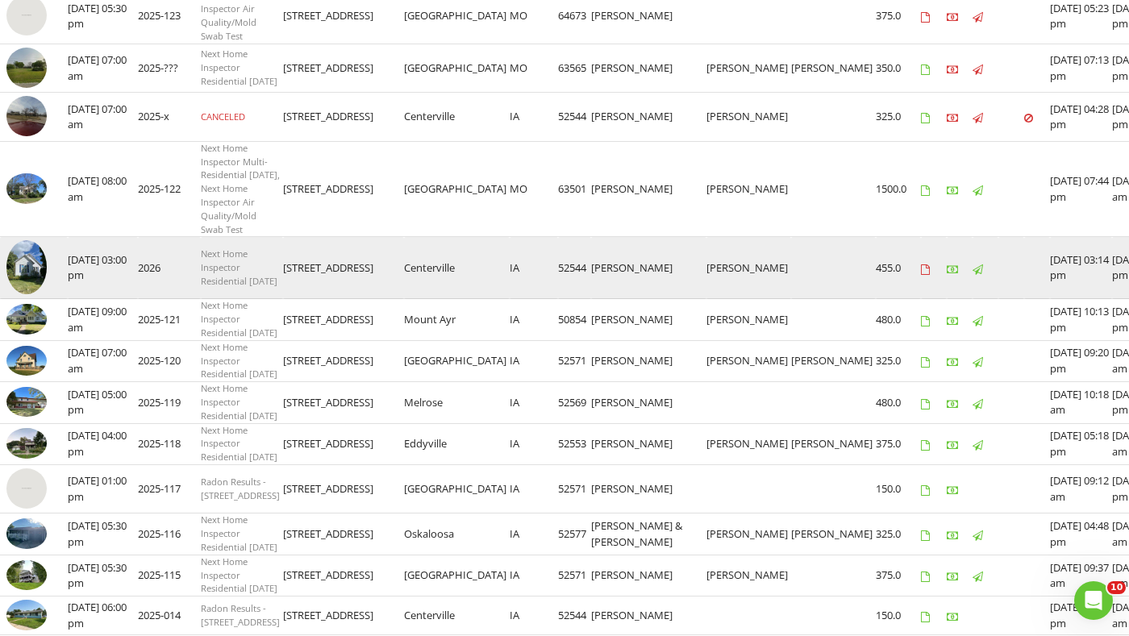
click at [35, 294] on img at bounding box center [26, 267] width 40 height 54
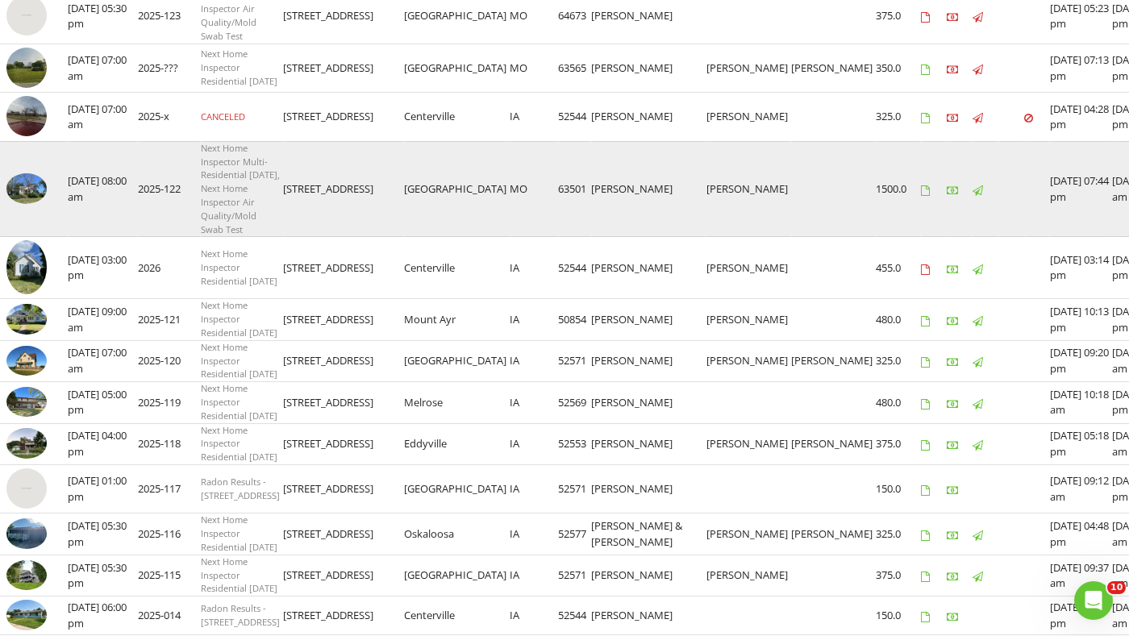
click at [15, 203] on img at bounding box center [26, 188] width 40 height 30
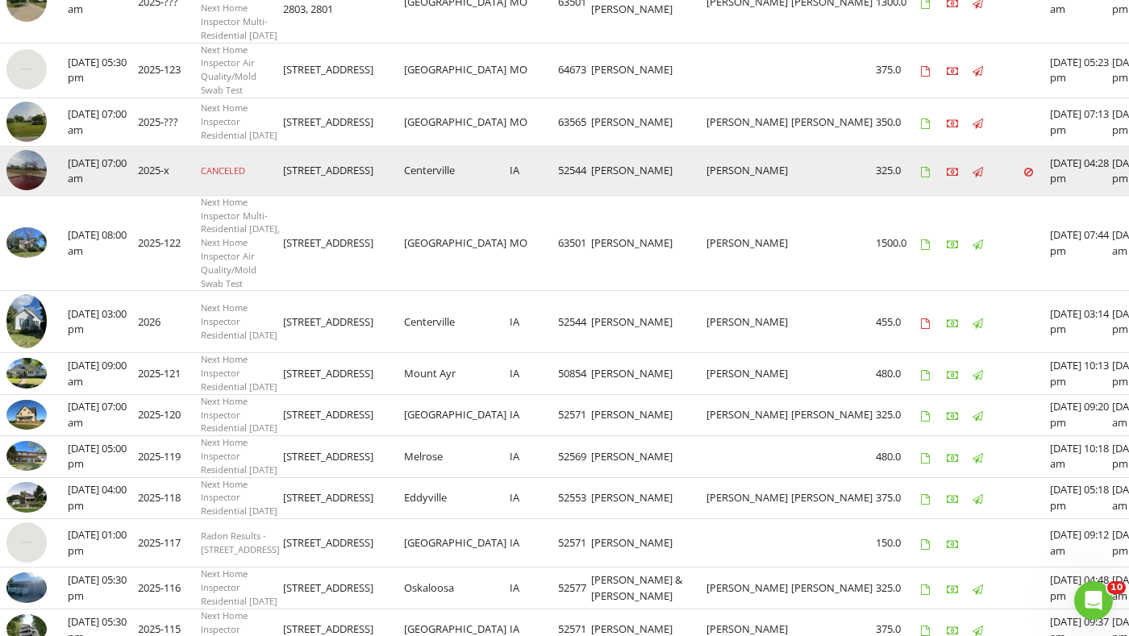
scroll to position [476, 0]
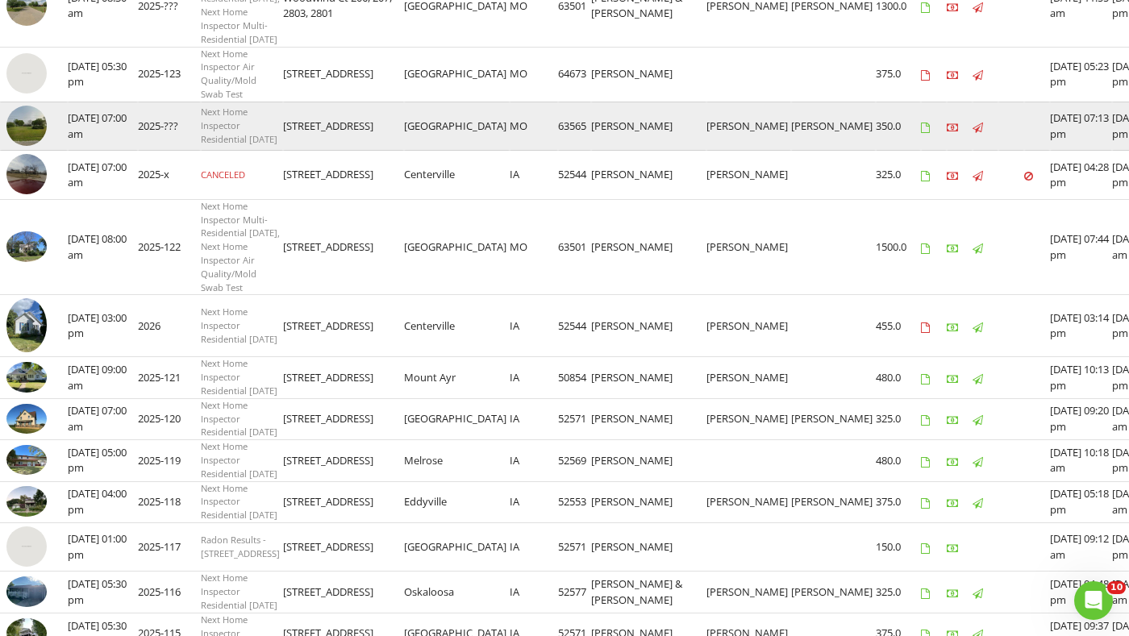
click at [25, 146] on img at bounding box center [26, 126] width 40 height 40
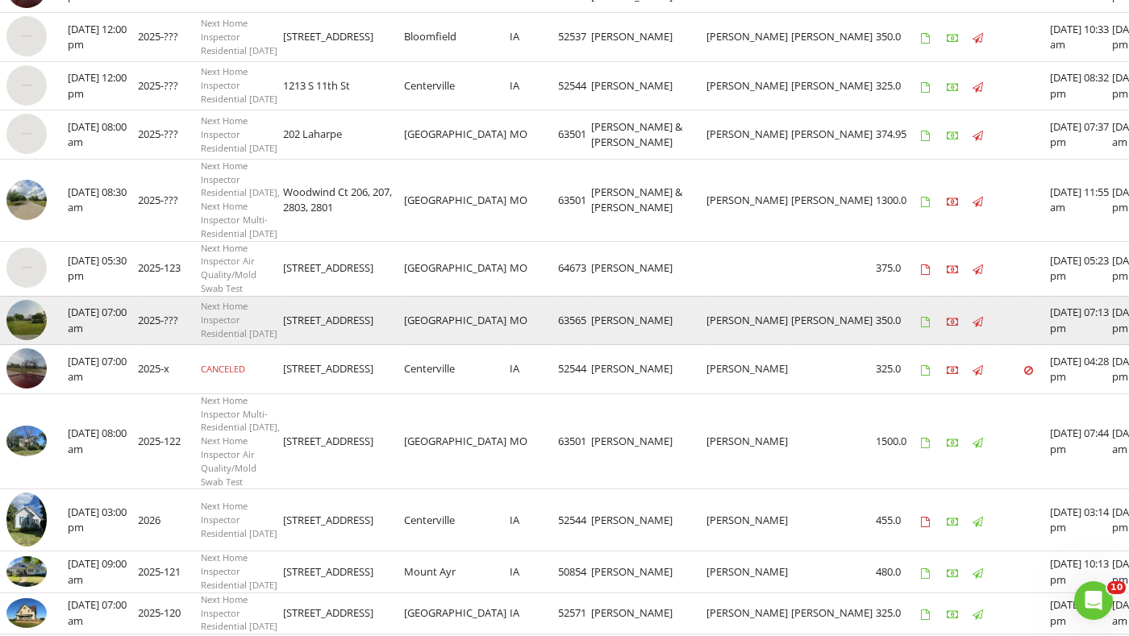
scroll to position [285, 0]
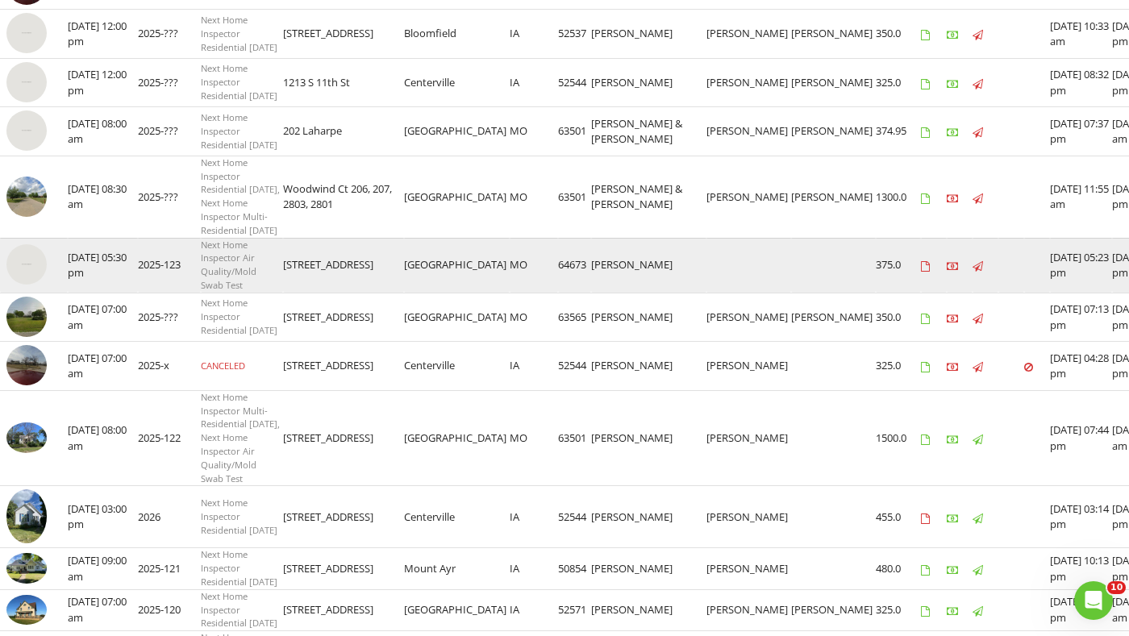
click at [18, 285] on img at bounding box center [26, 264] width 40 height 40
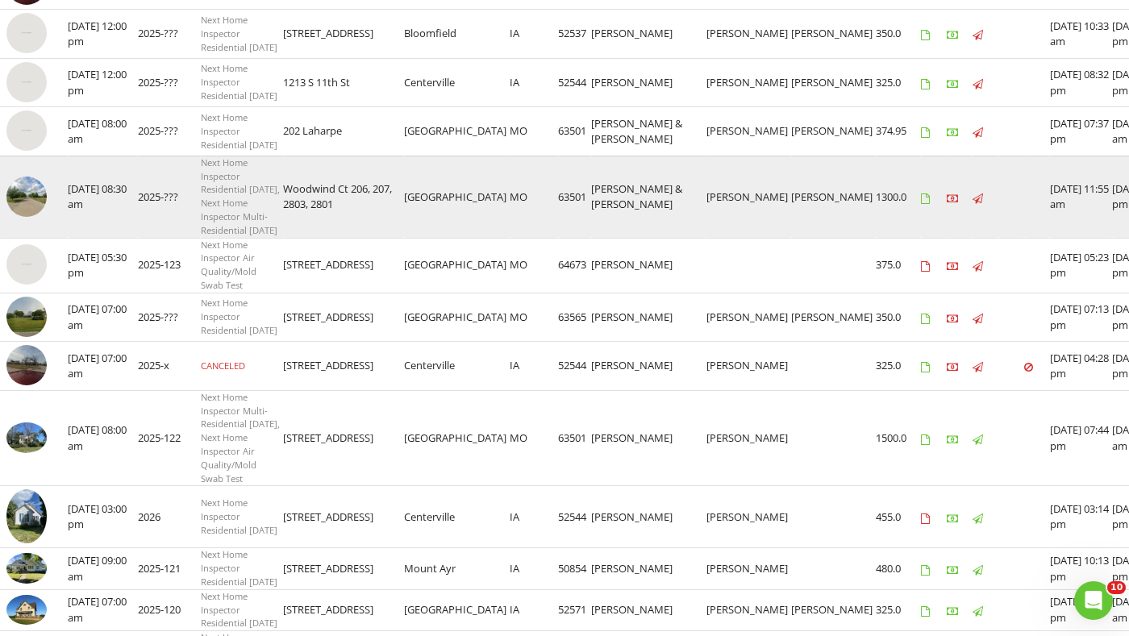
click at [36, 217] on img at bounding box center [26, 197] width 40 height 40
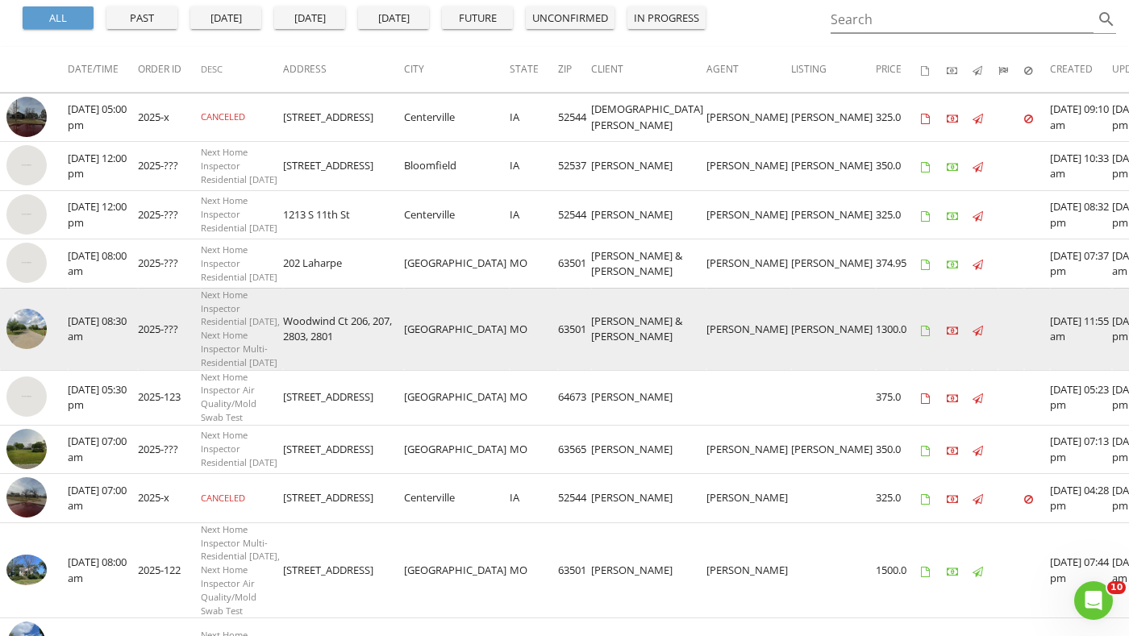
scroll to position [147, 0]
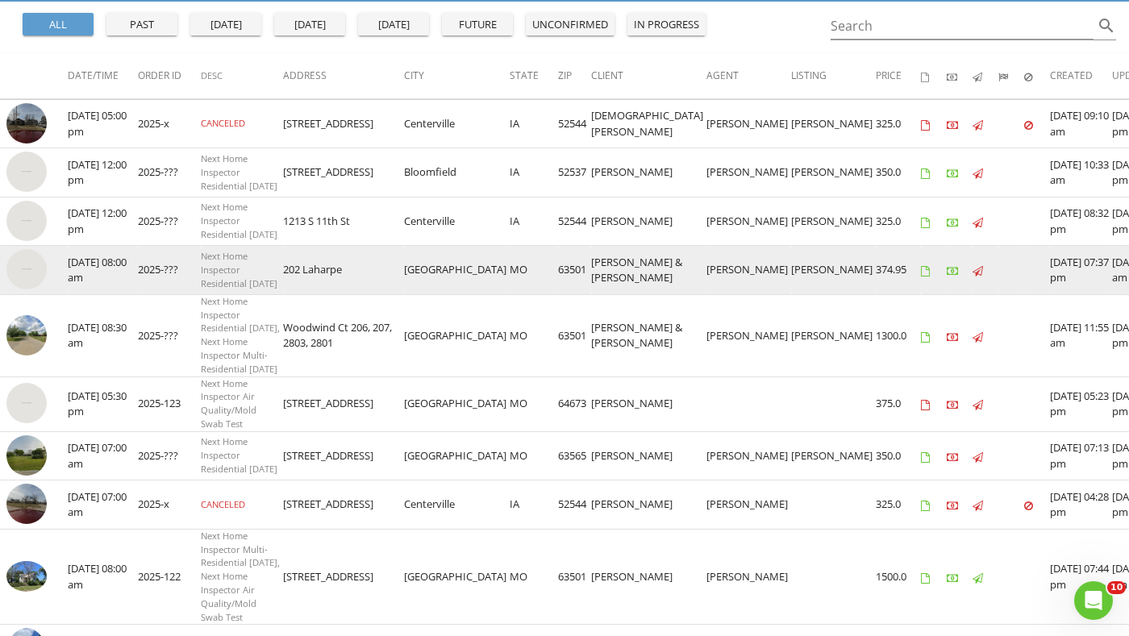
click at [37, 277] on img at bounding box center [26, 269] width 40 height 40
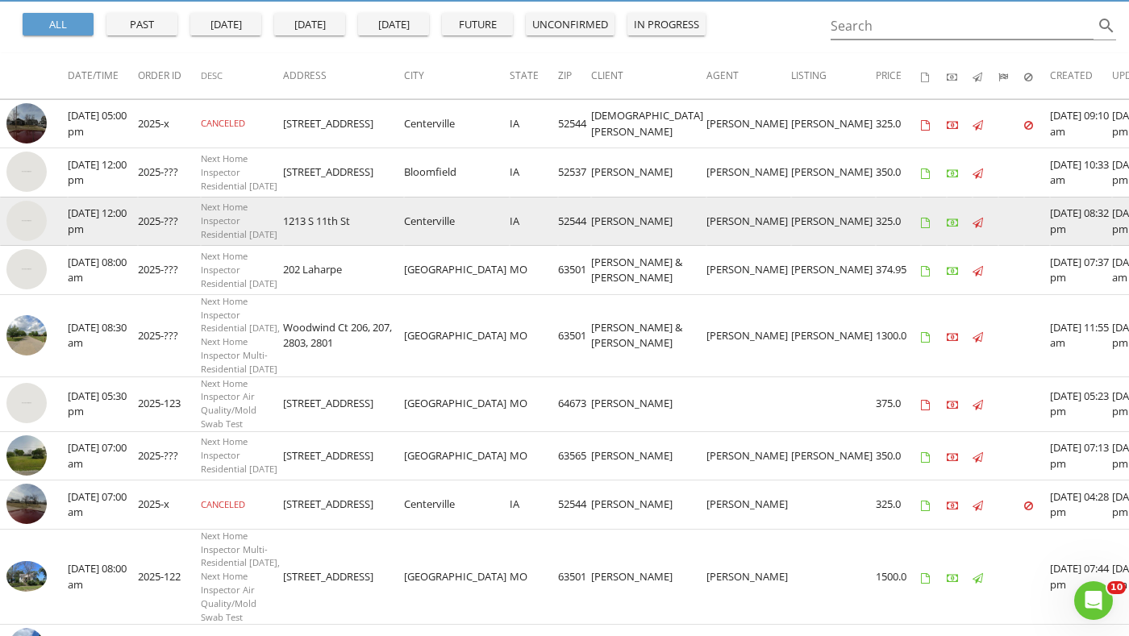
click at [23, 231] on img at bounding box center [26, 221] width 40 height 40
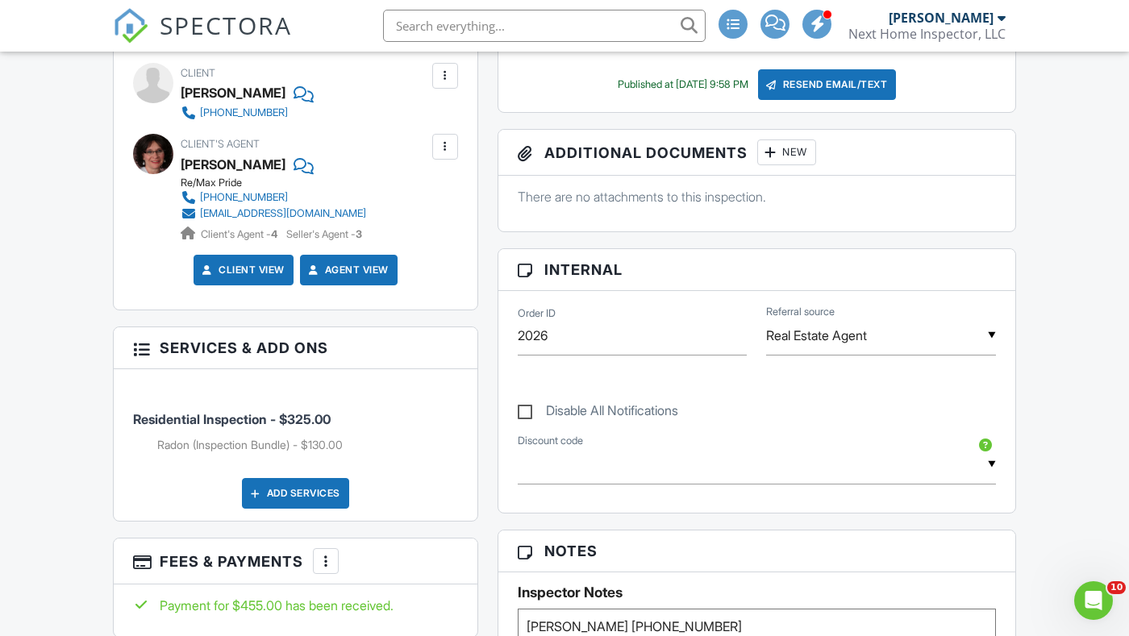
scroll to position [584, 0]
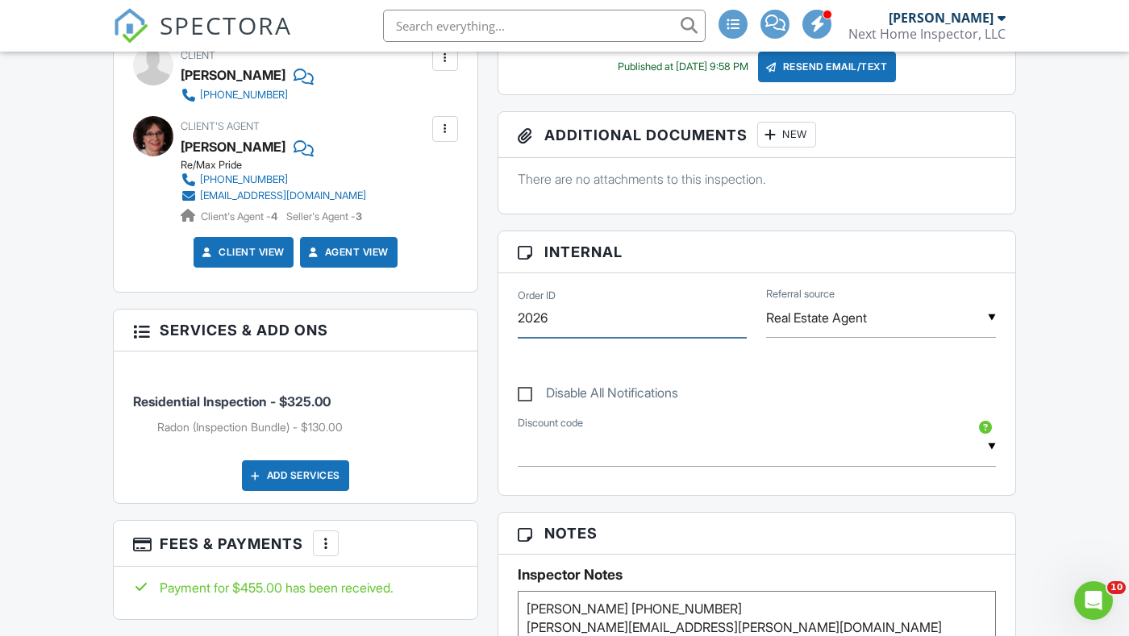
click at [555, 314] on input "2026" at bounding box center [633, 318] width 230 height 40
type input "2025-122"
click at [538, 102] on div "Reports Locked Attach New Residential Inspection Next Home Inspector Residentia…" at bounding box center [757, 576] width 538 height 1375
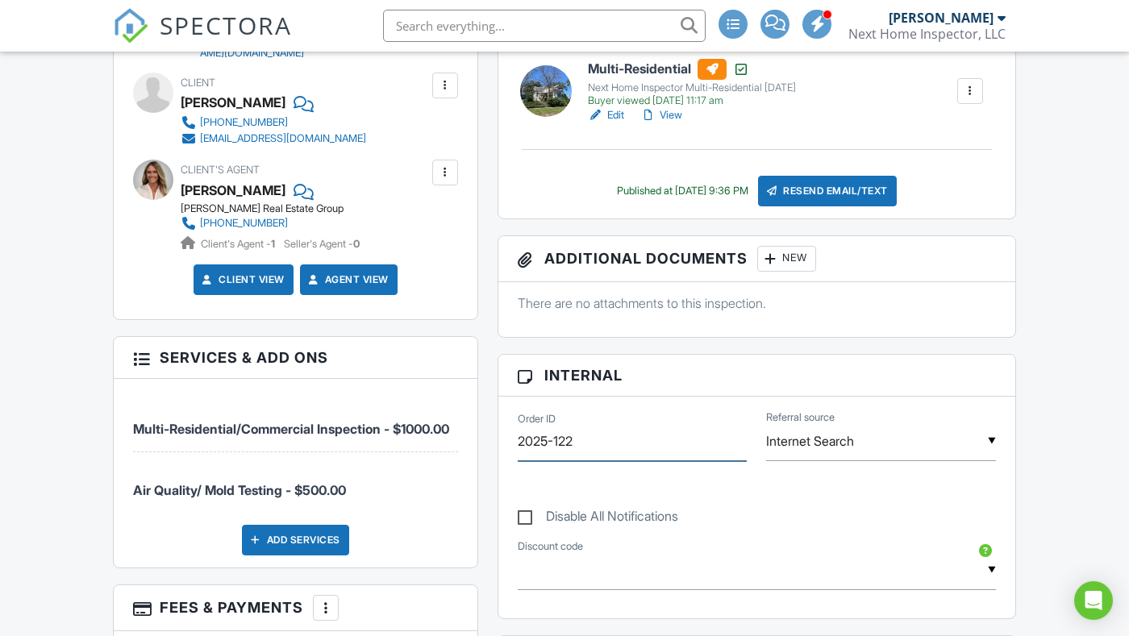
click at [594, 431] on input "2025-122" at bounding box center [633, 442] width 230 height 40
click at [596, 441] on input "2025-122" at bounding box center [633, 442] width 230 height 40
type input "2025-123"
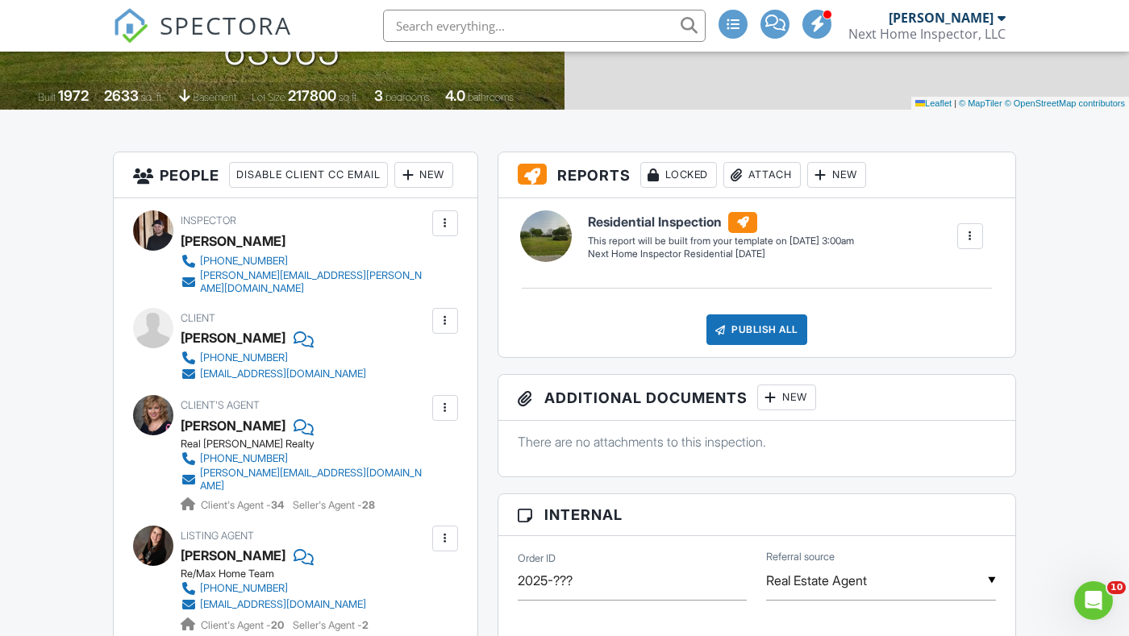
scroll to position [436, 0]
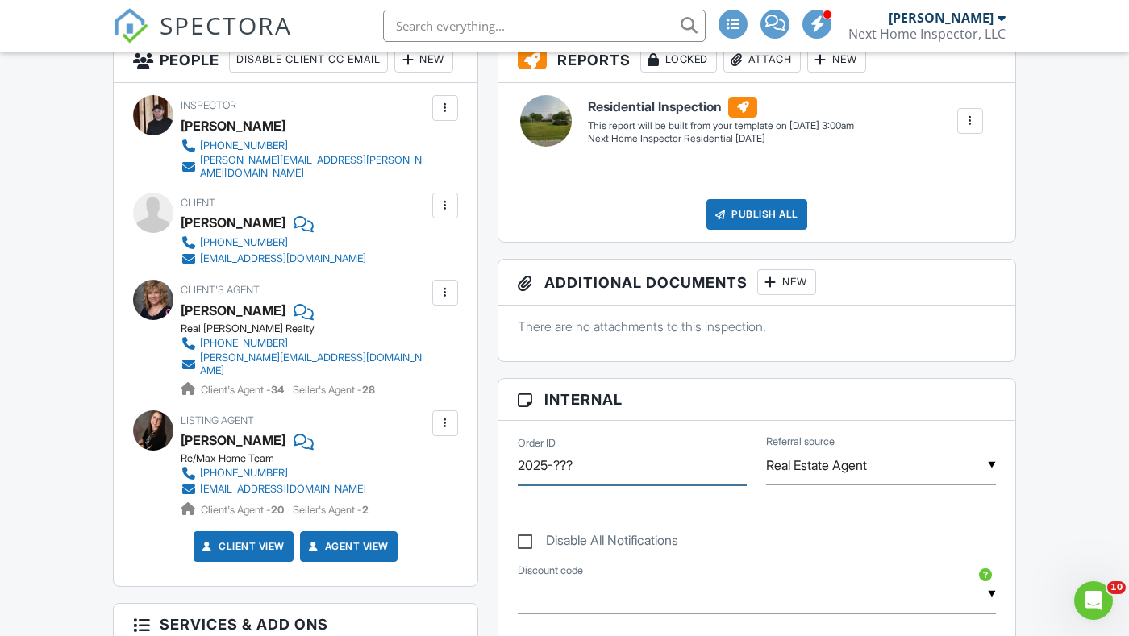
click at [597, 469] on input "2025-???" at bounding box center [633, 466] width 230 height 40
type input "2025-123"
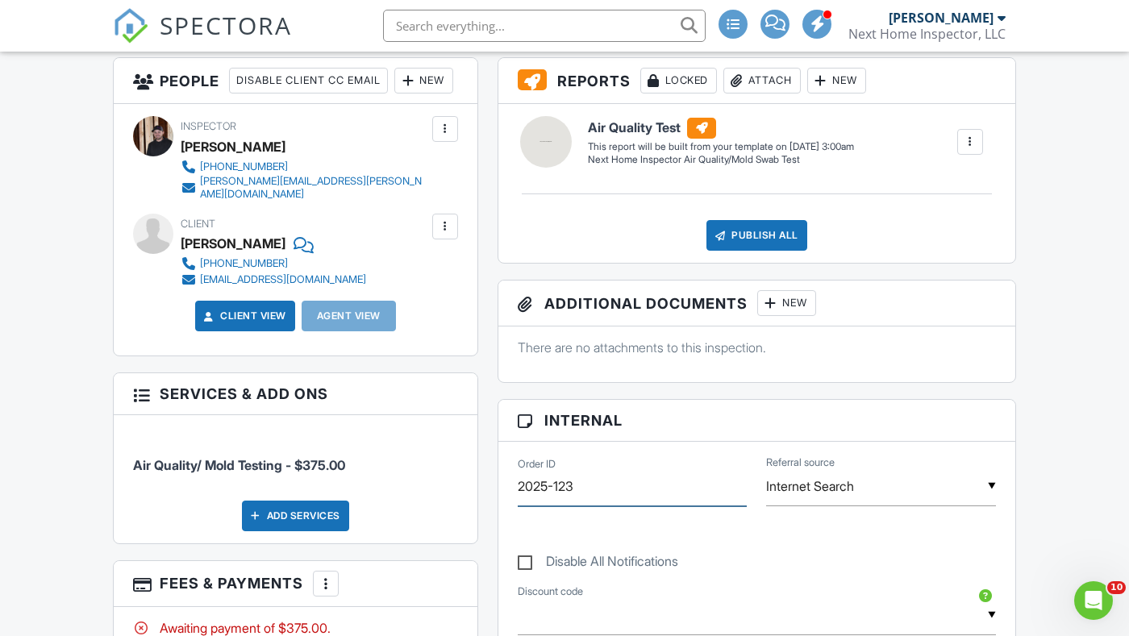
click at [599, 499] on input "2025-123" at bounding box center [633, 487] width 230 height 40
type input "2025-124"
click at [500, 419] on h3 "Internal" at bounding box center [756, 421] width 517 height 42
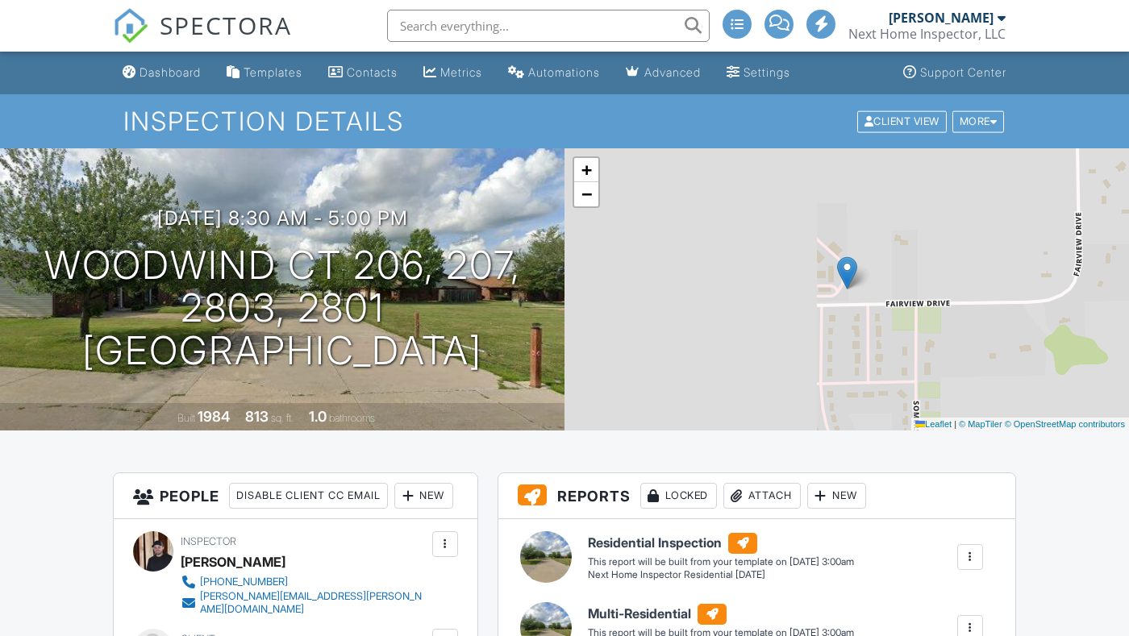
scroll to position [464, 0]
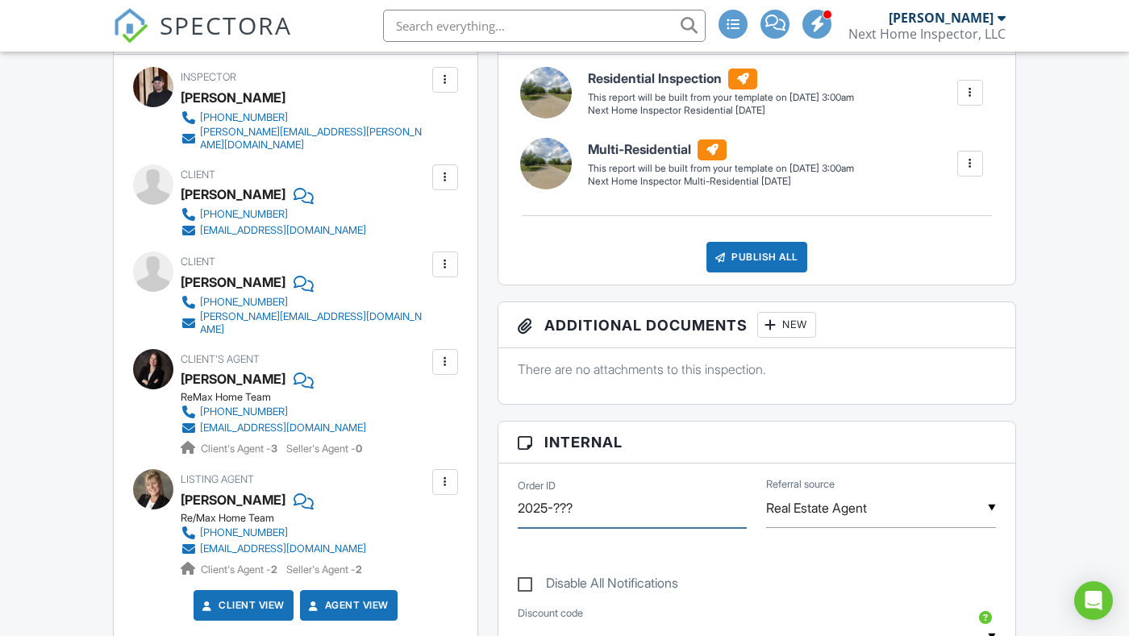
click at [590, 489] on input "2025-???" at bounding box center [633, 509] width 230 height 40
click at [590, 505] on input "2025-???" at bounding box center [633, 509] width 230 height 40
type input "2025-125"
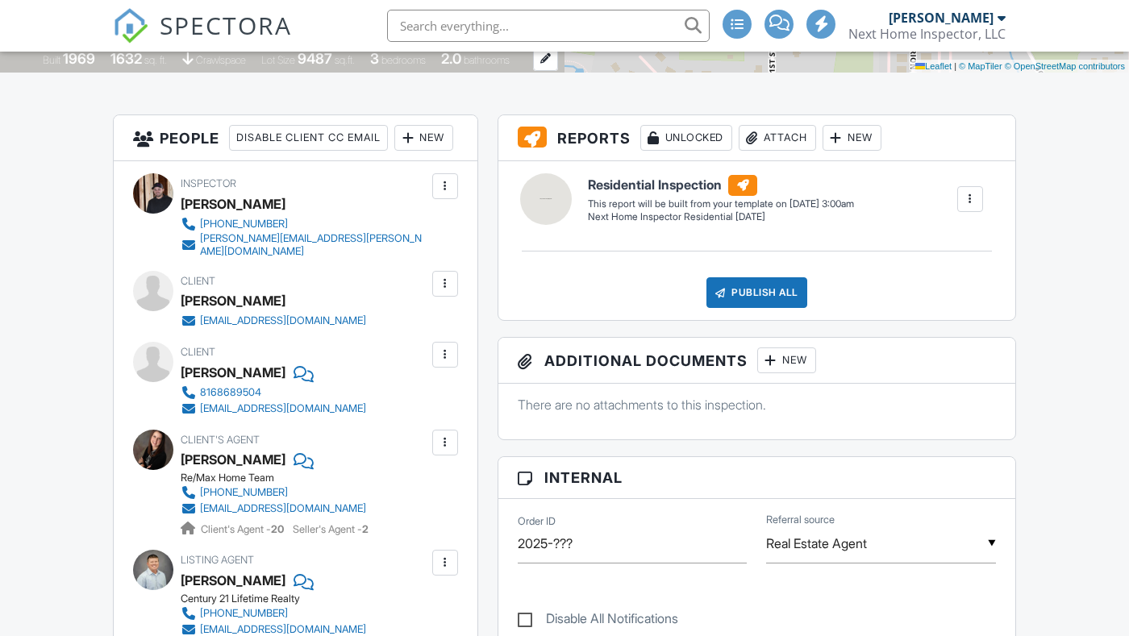
scroll to position [374, 0]
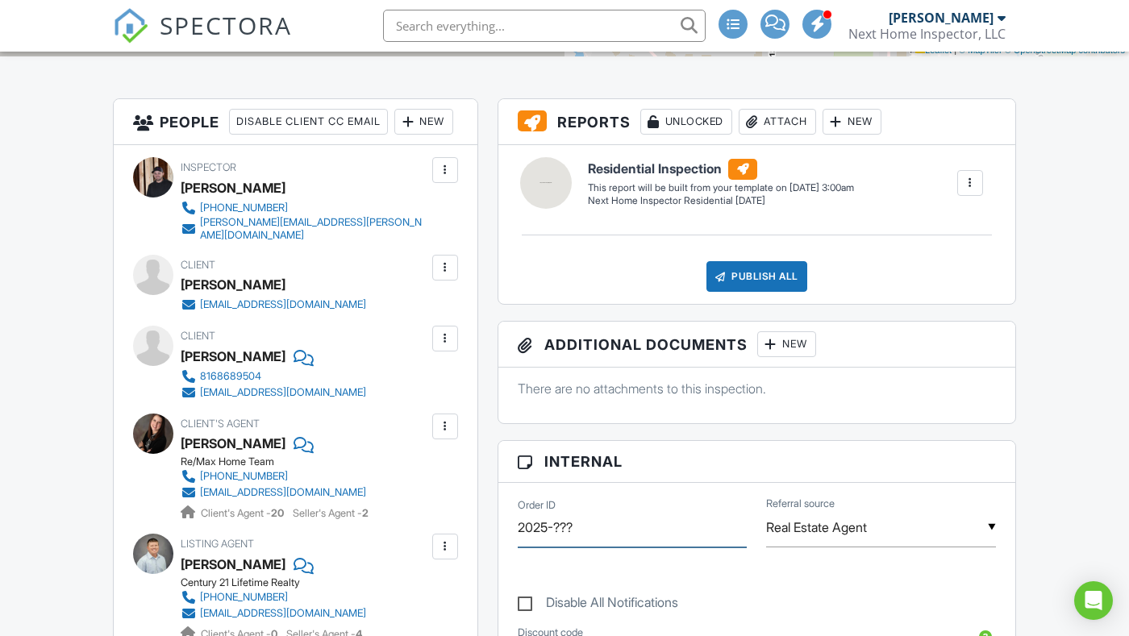
click at [593, 527] on input "2025-???" at bounding box center [633, 528] width 230 height 40
type input "2025-126"
click at [515, 441] on h3 "Internal" at bounding box center [756, 462] width 517 height 42
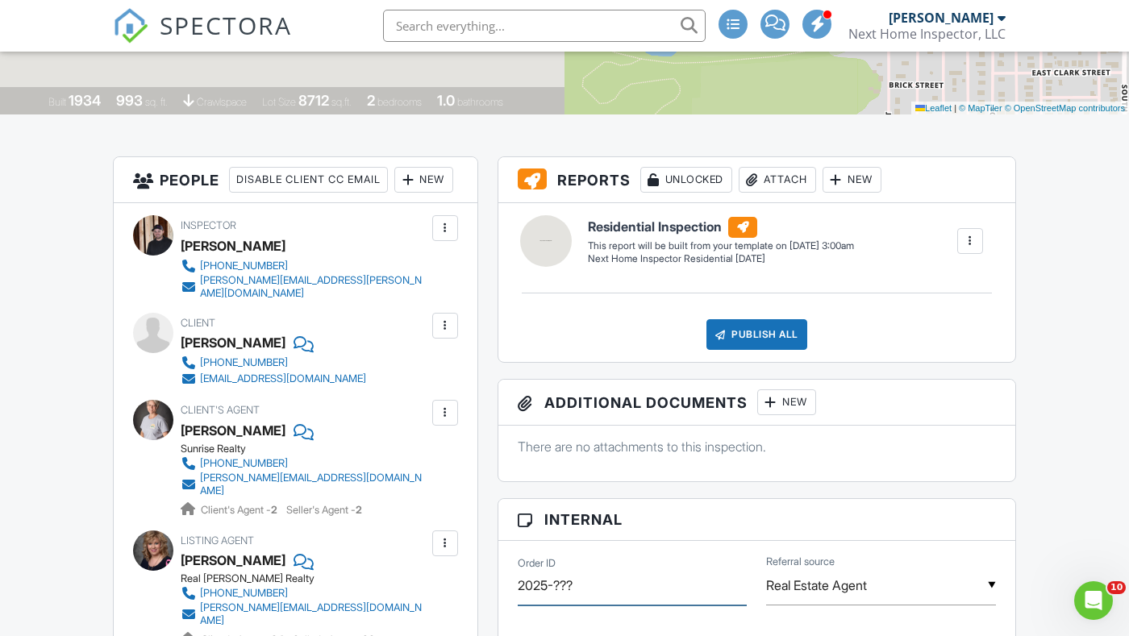
click at [601, 584] on input "2025-???" at bounding box center [633, 586] width 230 height 40
type input "2025-127"
click at [541, 505] on h3 "Internal" at bounding box center [756, 520] width 517 height 42
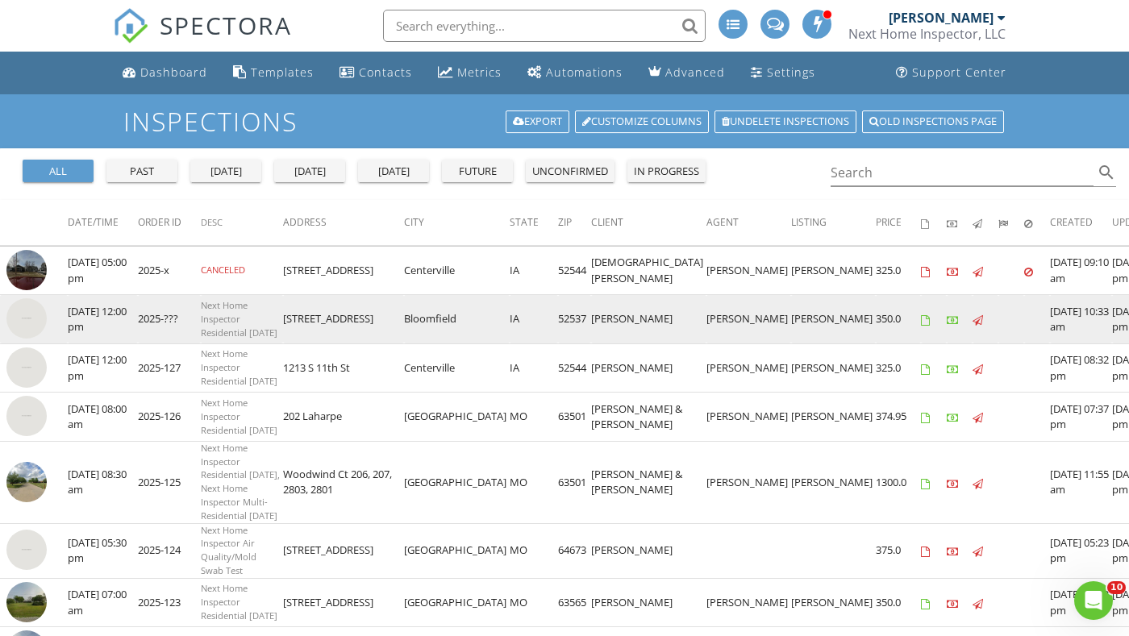
click at [41, 331] on img at bounding box center [26, 318] width 40 height 40
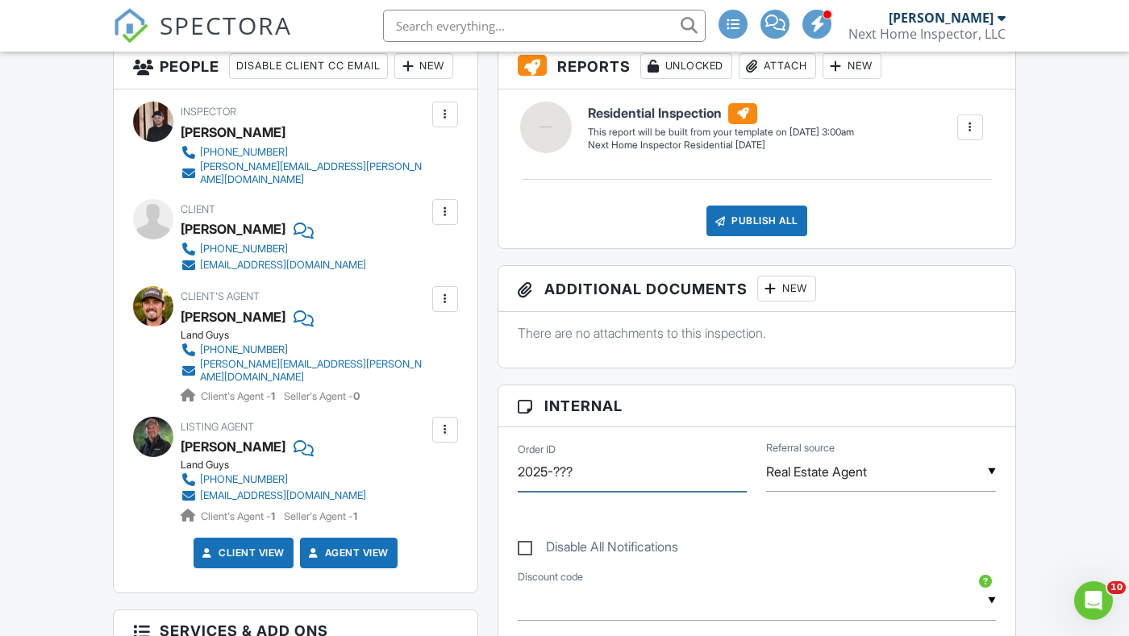
drag, startPoint x: 602, startPoint y: 476, endPoint x: 557, endPoint y: 469, distance: 45.7
click at [557, 469] on input "2025-???" at bounding box center [633, 472] width 230 height 40
type input "2025-128"
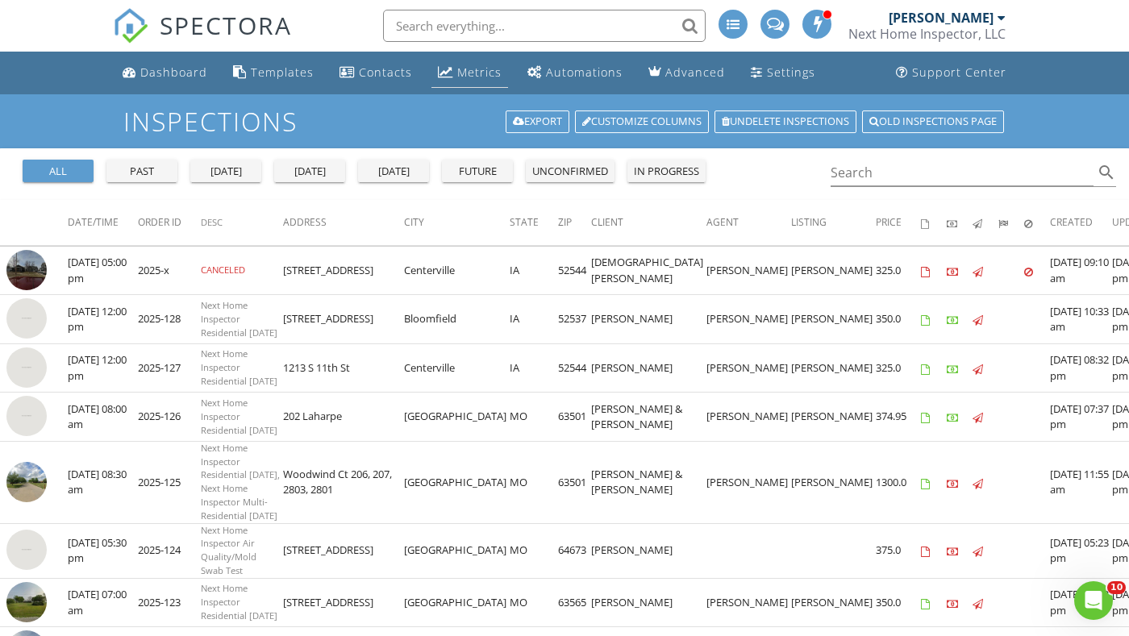
click at [474, 66] on div "Metrics" at bounding box center [479, 71] width 44 height 15
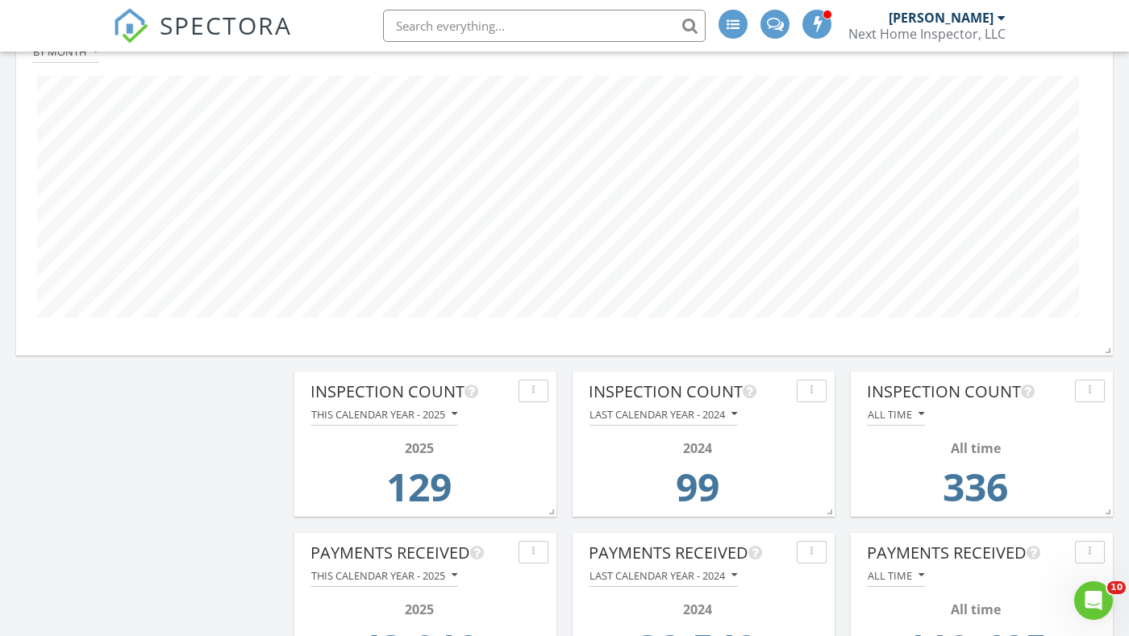
scroll to position [850, 0]
